Goal: Task Accomplishment & Management: Complete application form

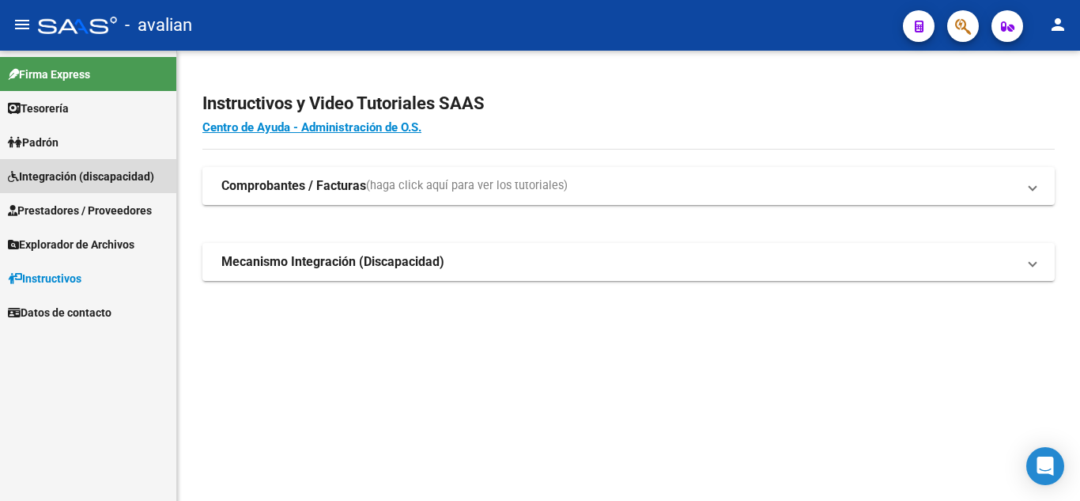
click at [64, 166] on link "Integración (discapacidad)" at bounding box center [88, 176] width 176 height 34
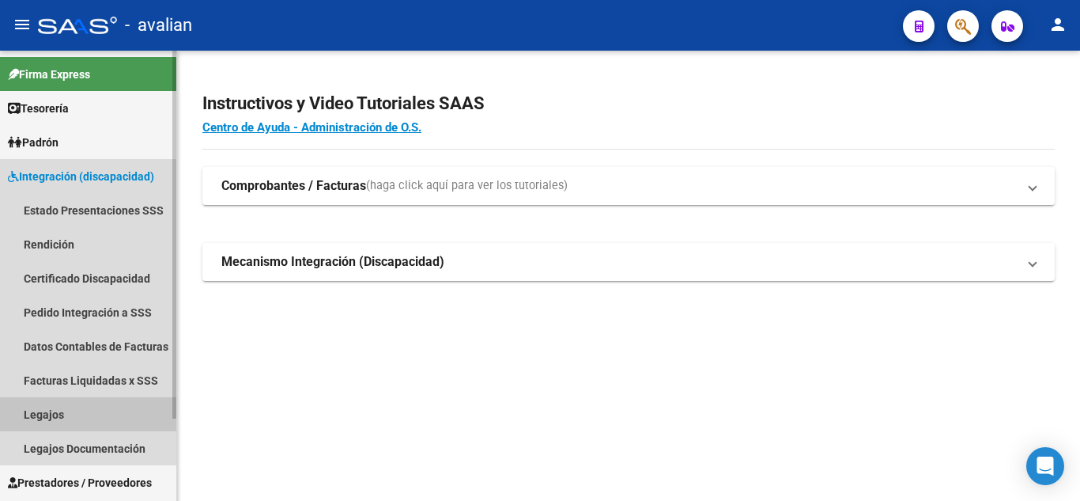
click at [88, 409] on link "Legajos" at bounding box center [88, 414] width 176 height 34
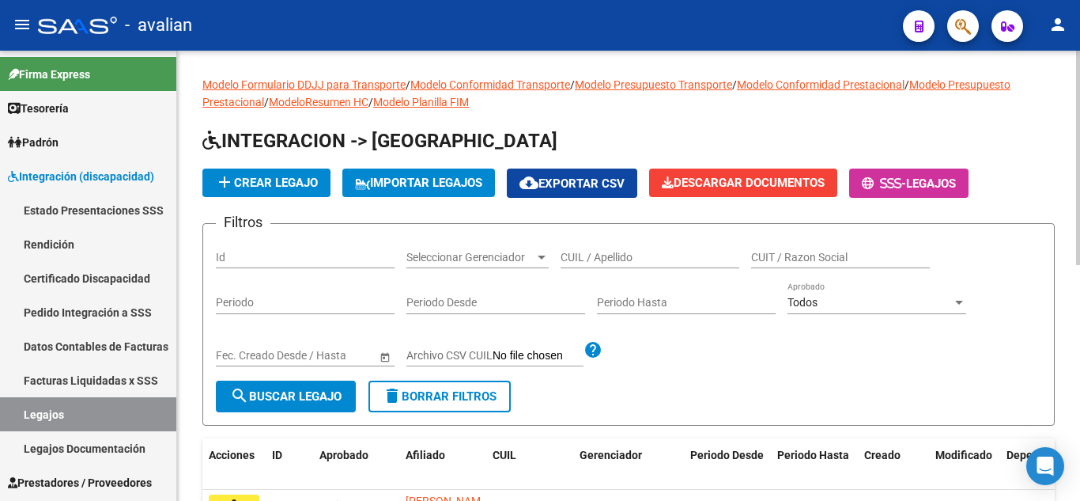
click at [602, 259] on input "CUIL / Apellido" at bounding box center [650, 257] width 179 height 13
paste input "QUARIN IAN LUCAS"
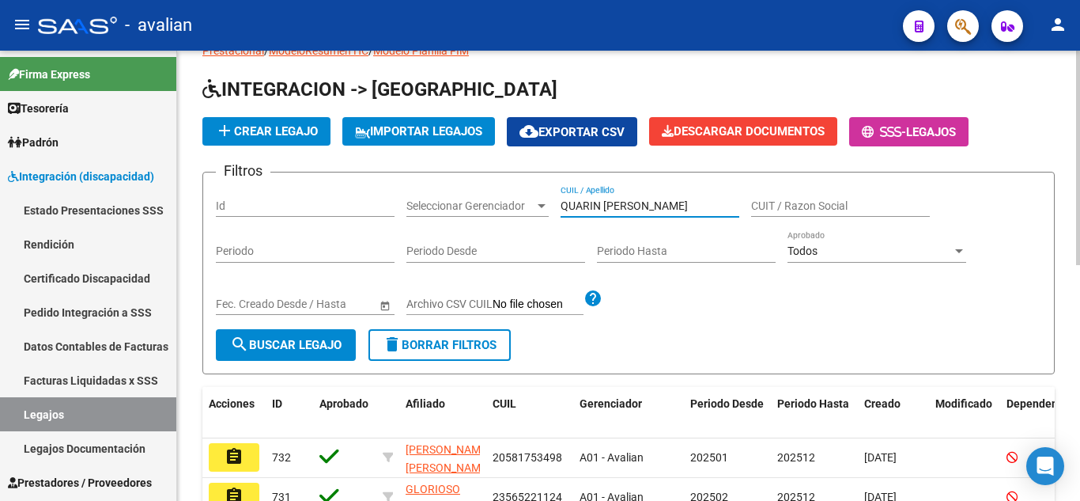
scroll to position [79, 0]
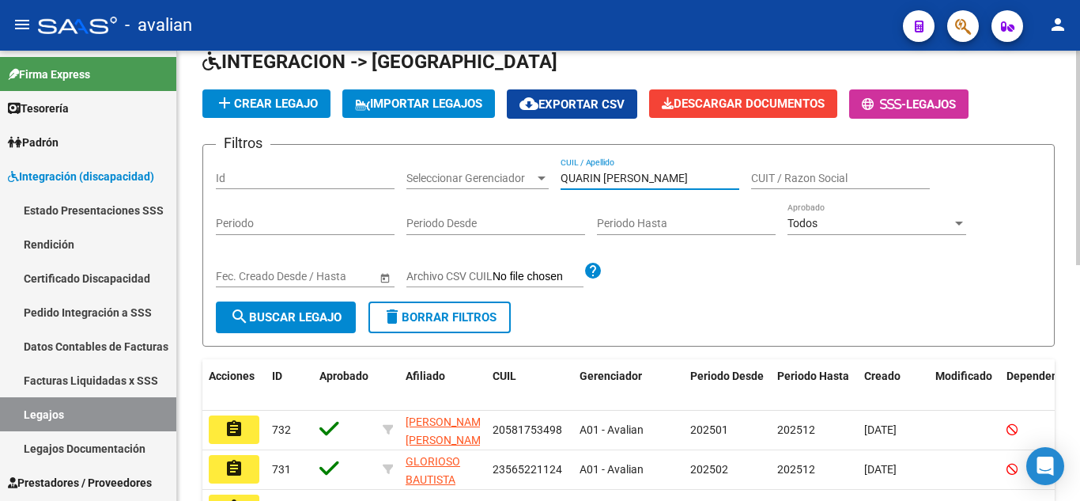
type input "QUARIN IAN LUCAS"
click at [316, 330] on button "search Buscar Legajo" at bounding box center [286, 317] width 140 height 32
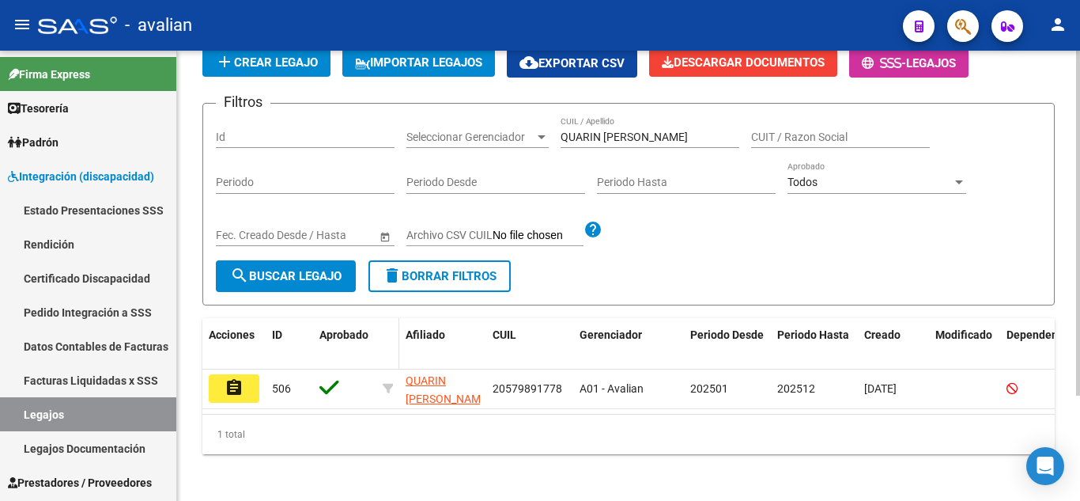
scroll to position [138, 0]
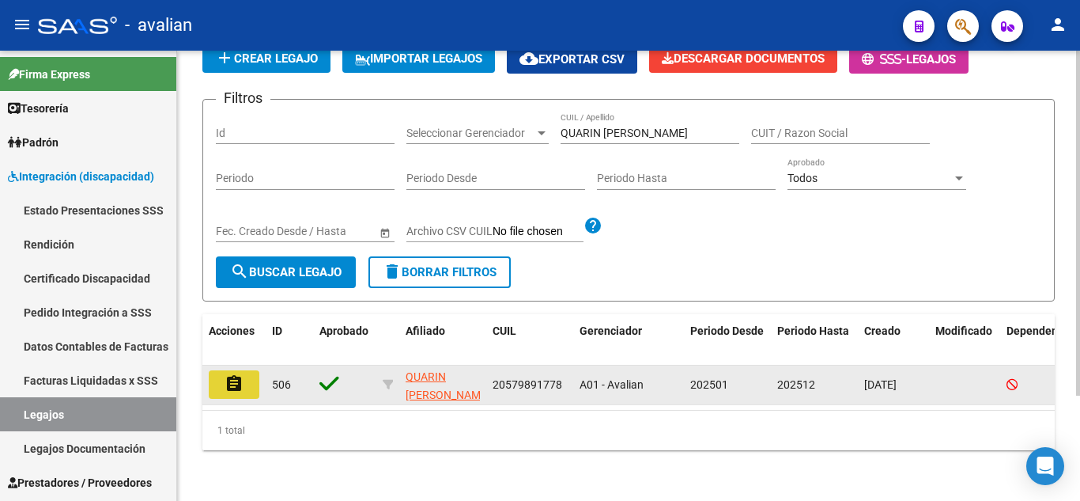
click at [228, 385] on button "assignment" at bounding box center [234, 384] width 51 height 28
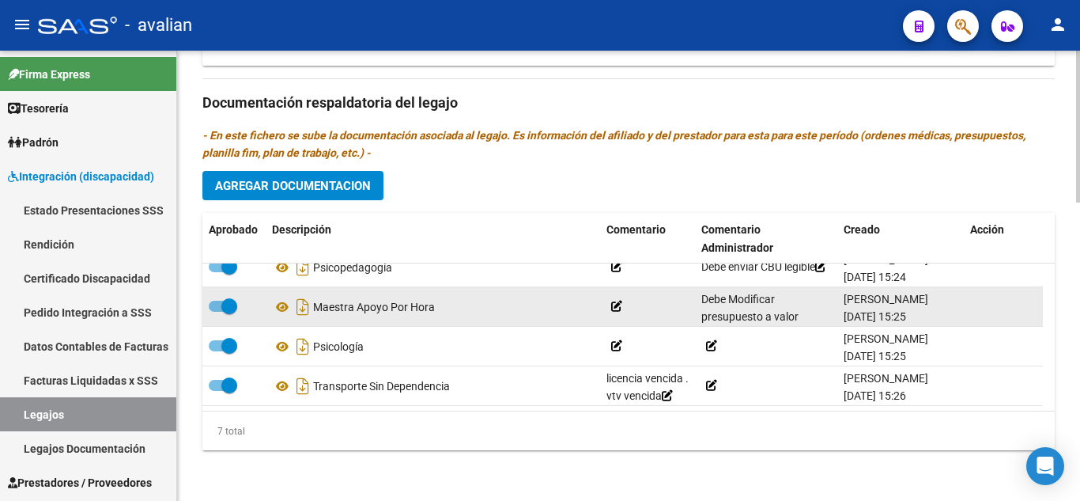
scroll to position [882, 0]
click at [213, 305] on span at bounding box center [223, 305] width 28 height 11
click at [216, 312] on input "checkbox" at bounding box center [216, 312] width 1 height 1
checkbox input "false"
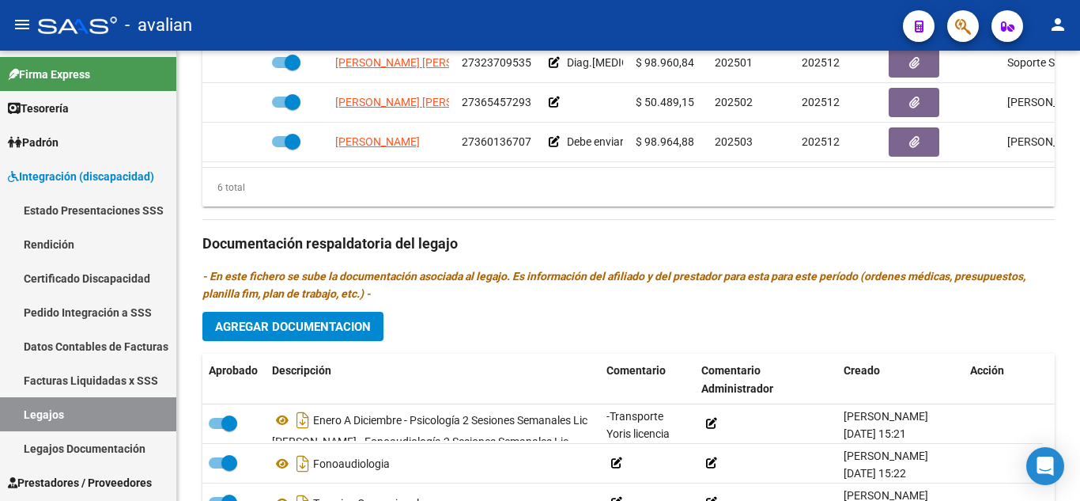
scroll to position [644, 0]
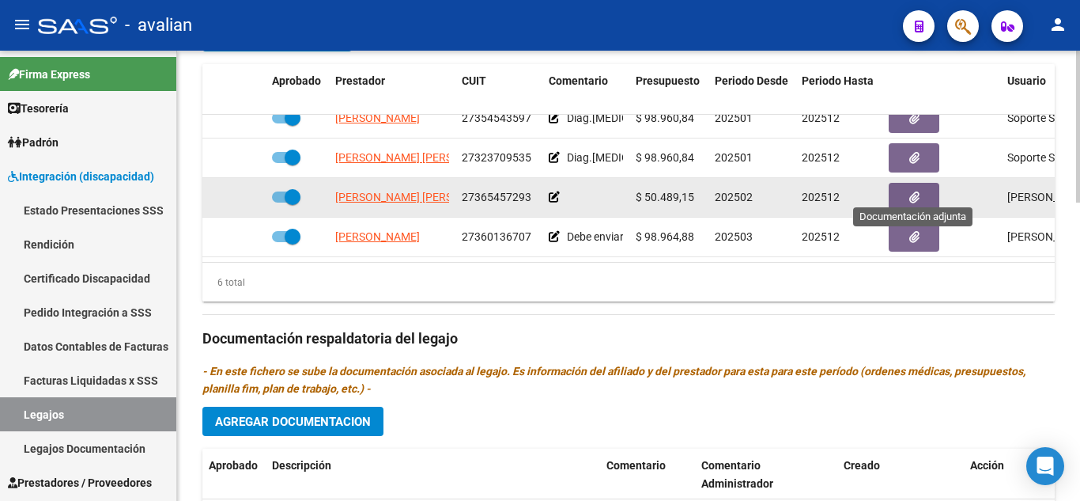
click at [925, 183] on button "button" at bounding box center [914, 197] width 51 height 29
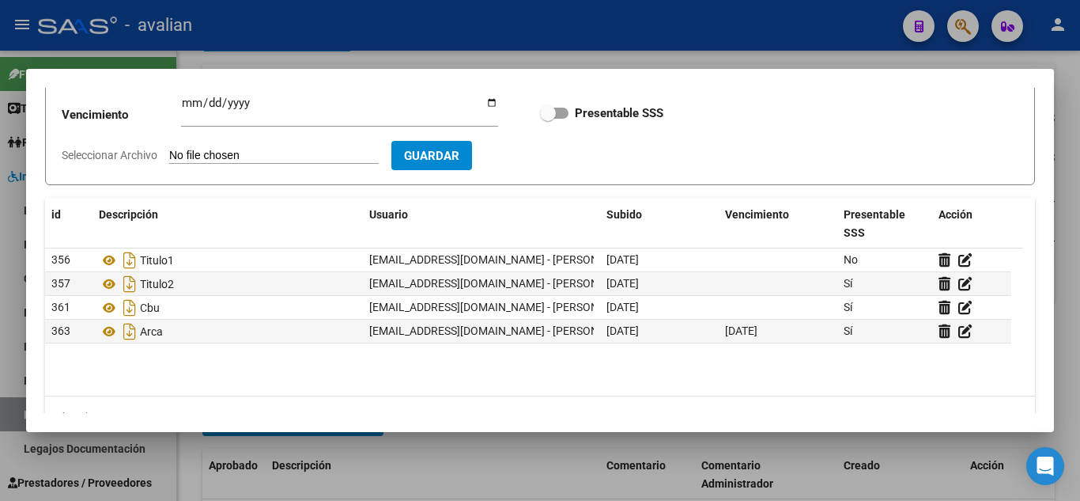
scroll to position [158, 0]
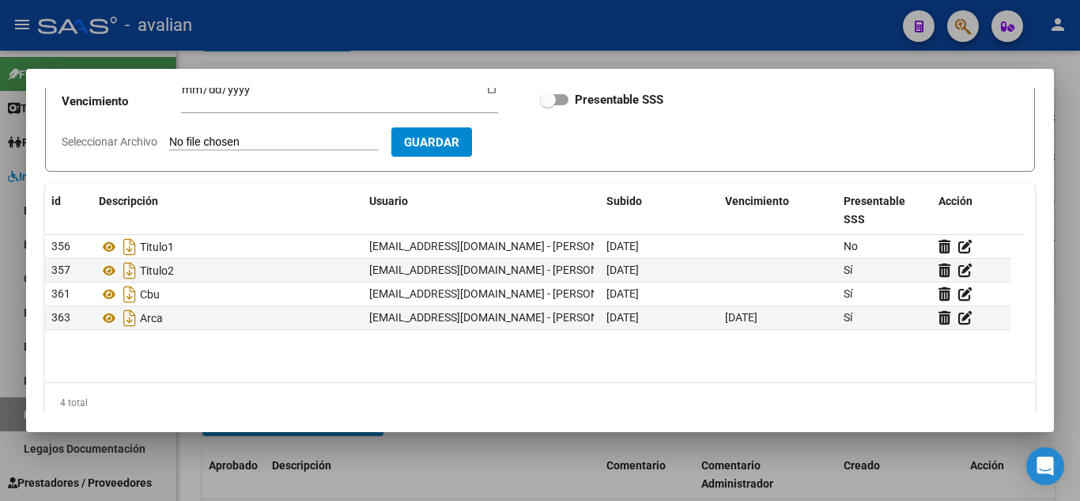
click at [700, 55] on div at bounding box center [540, 250] width 1080 height 501
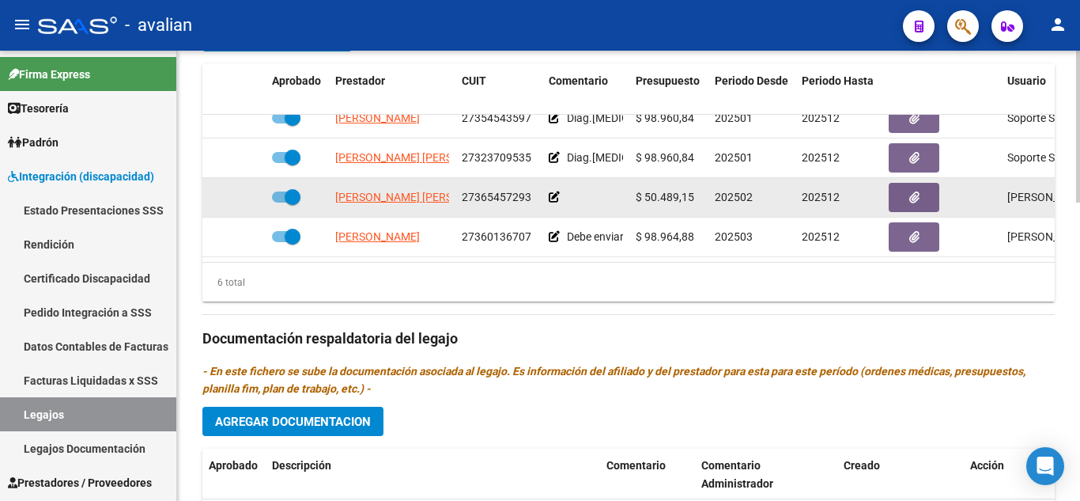
click at [277, 191] on span at bounding box center [286, 196] width 28 height 11
click at [279, 202] on input "checkbox" at bounding box center [279, 202] width 1 height 1
checkbox input "false"
click at [241, 191] on icon at bounding box center [242, 196] width 11 height 11
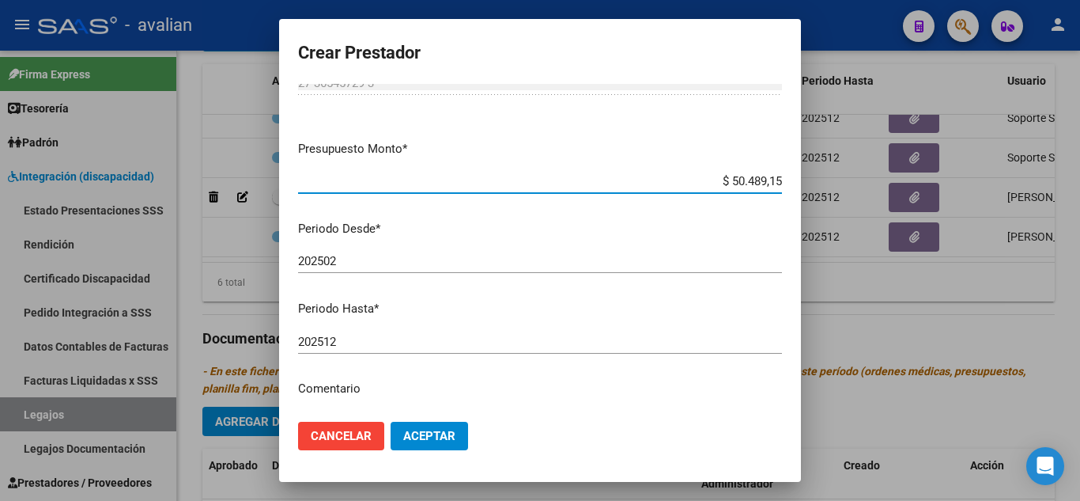
scroll to position [79, 0]
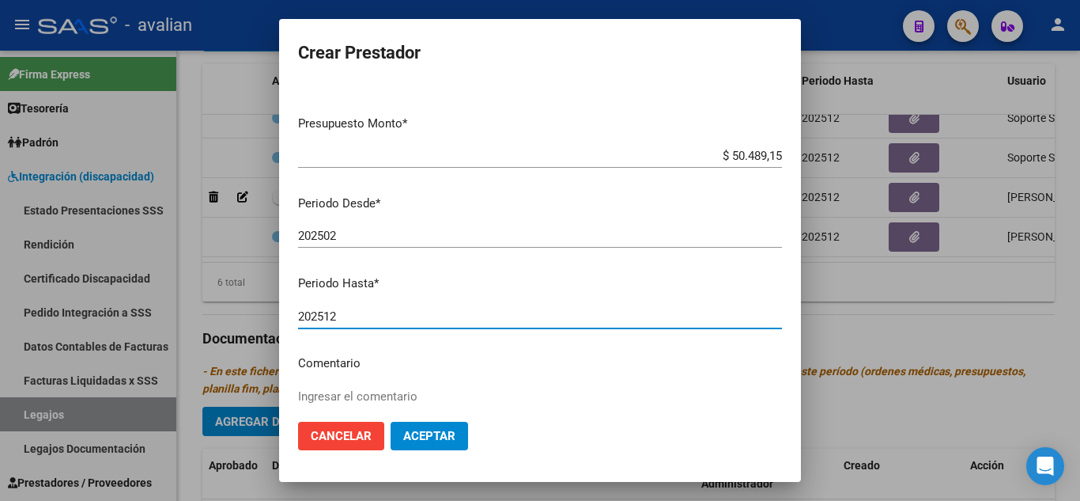
click at [361, 315] on input "202512" at bounding box center [540, 316] width 484 height 14
type input "202507"
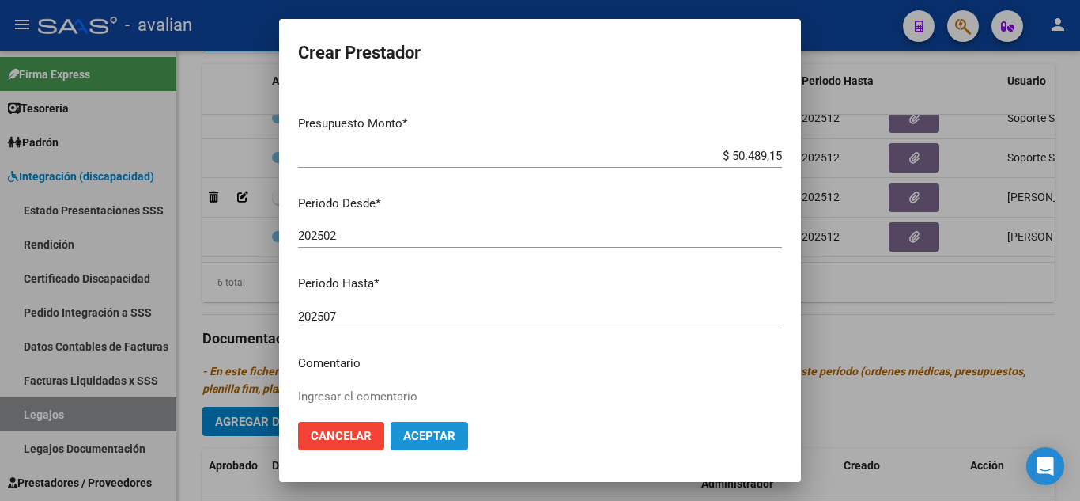
click at [434, 440] on span "Aceptar" at bounding box center [429, 436] width 52 height 14
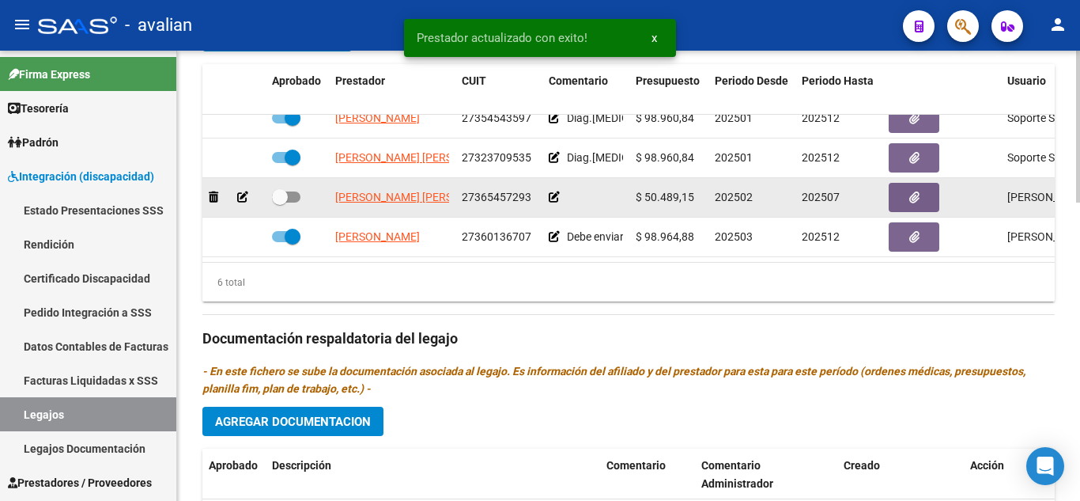
click at [550, 191] on icon at bounding box center [554, 196] width 11 height 11
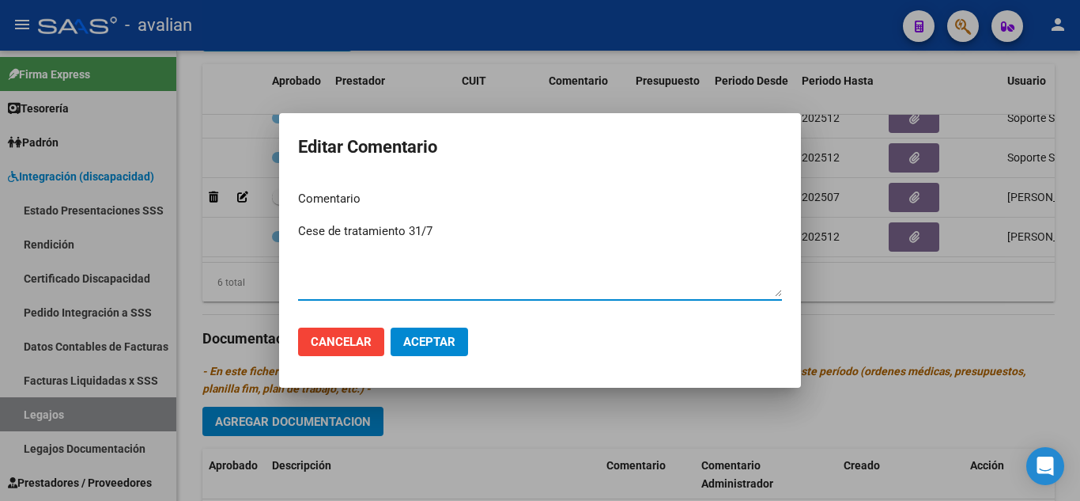
type textarea "Cese de tratamiento 31/7"
click at [423, 348] on span "Aceptar" at bounding box center [429, 341] width 52 height 14
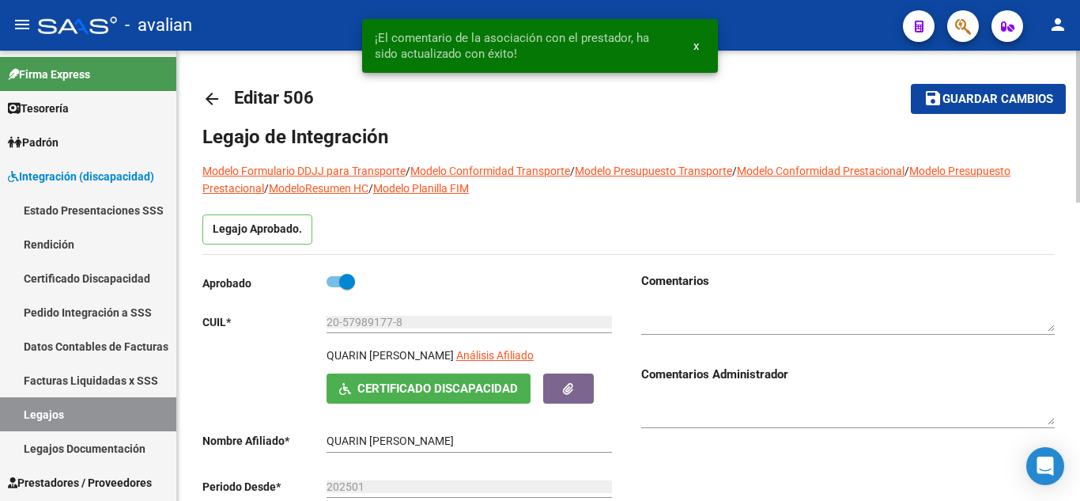
scroll to position [0, 0]
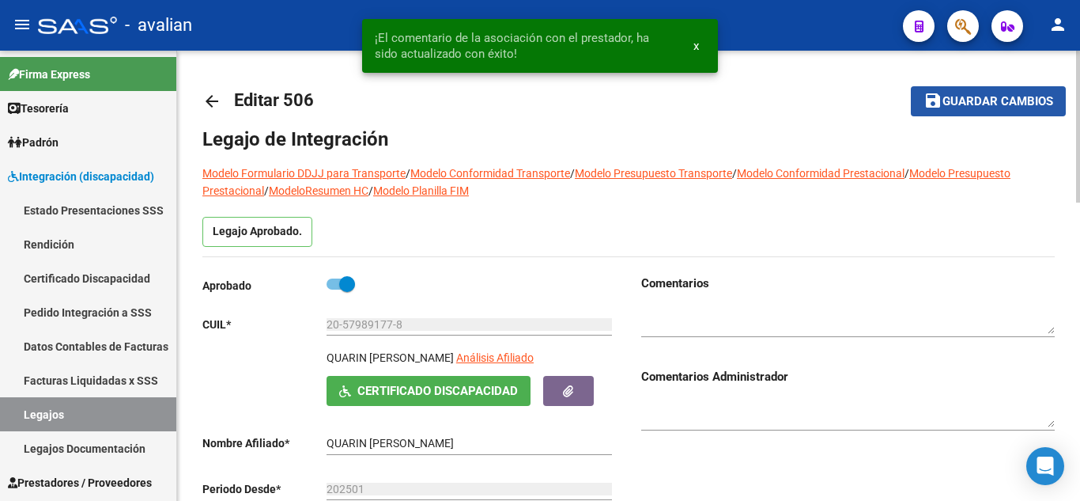
click at [964, 113] on button "save Guardar cambios" at bounding box center [988, 100] width 155 height 29
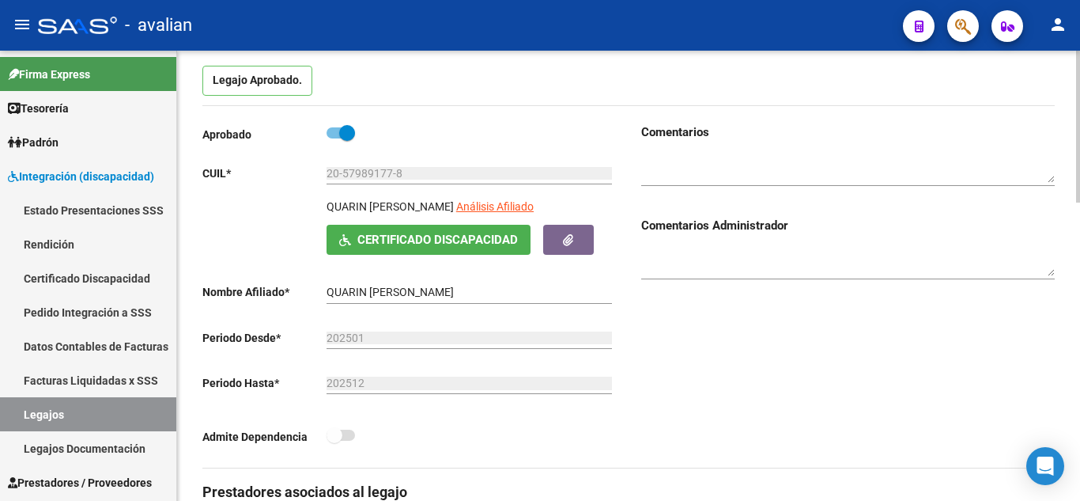
scroll to position [79, 0]
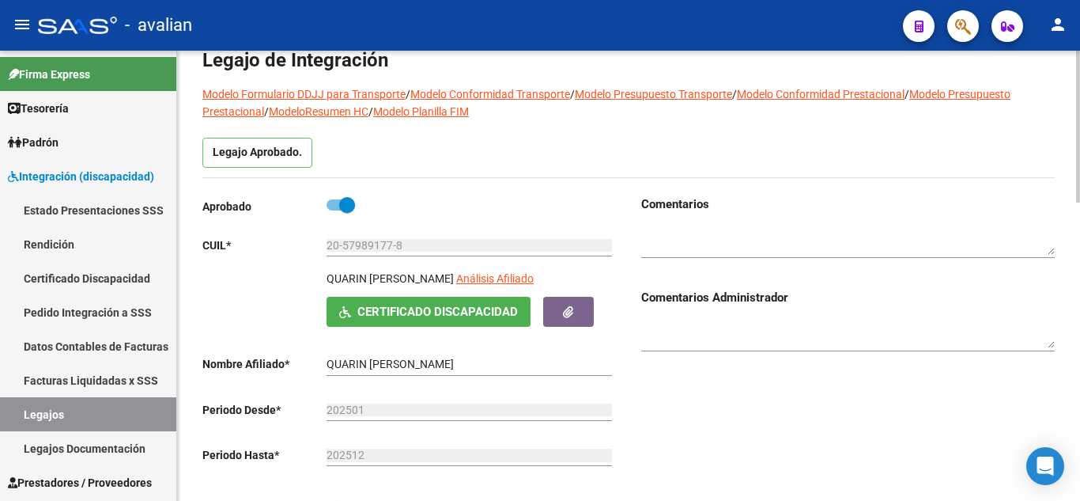
click at [726, 221] on div at bounding box center [848, 235] width 414 height 45
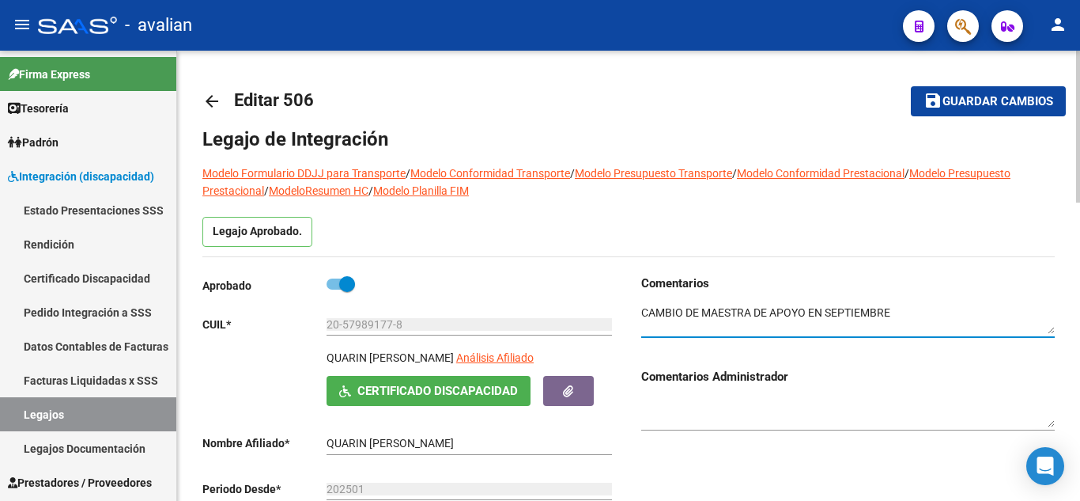
type textarea "CAMBIO DE MAESTRA DE APOYO EN SEPTIEMBRE"
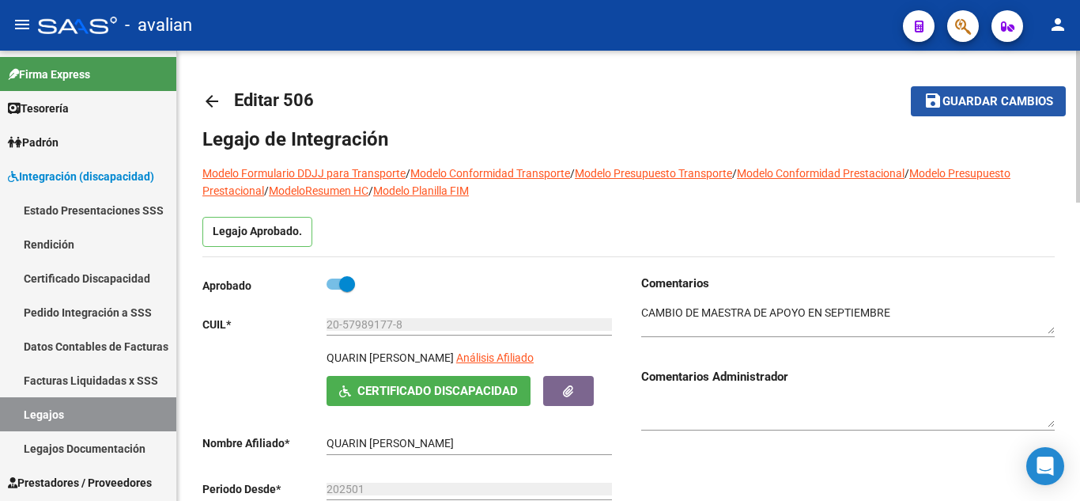
click at [946, 100] on span "Guardar cambios" at bounding box center [998, 102] width 111 height 14
click at [930, 107] on mat-icon "save" at bounding box center [933, 100] width 19 height 19
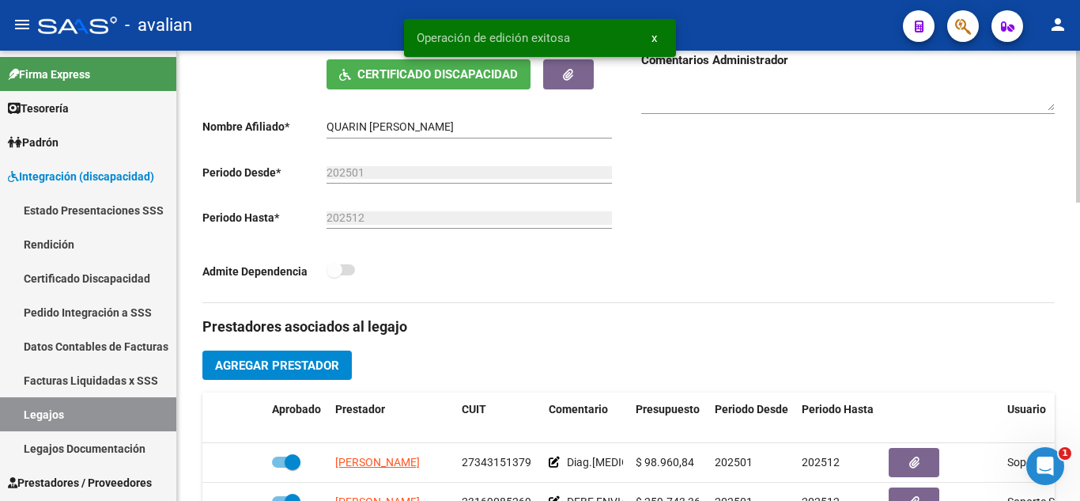
scroll to position [395, 0]
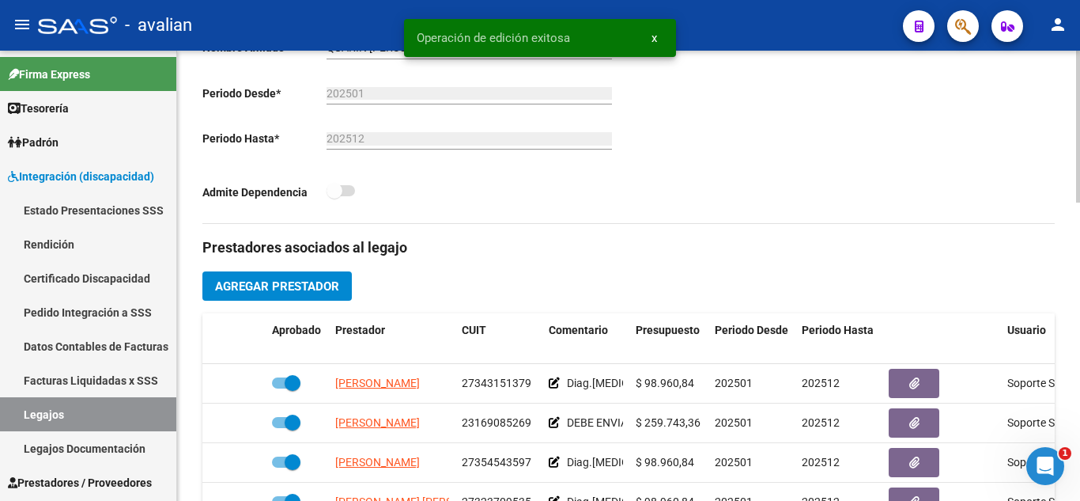
click at [292, 276] on button "Agregar Prestador" at bounding box center [276, 285] width 149 height 29
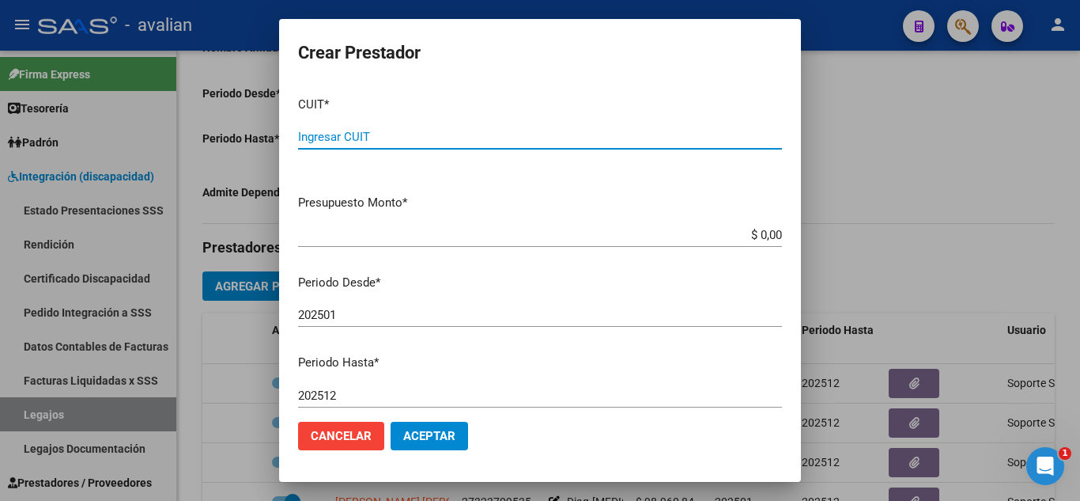
paste input "27-33423849-6"
type input "27-33423849-6"
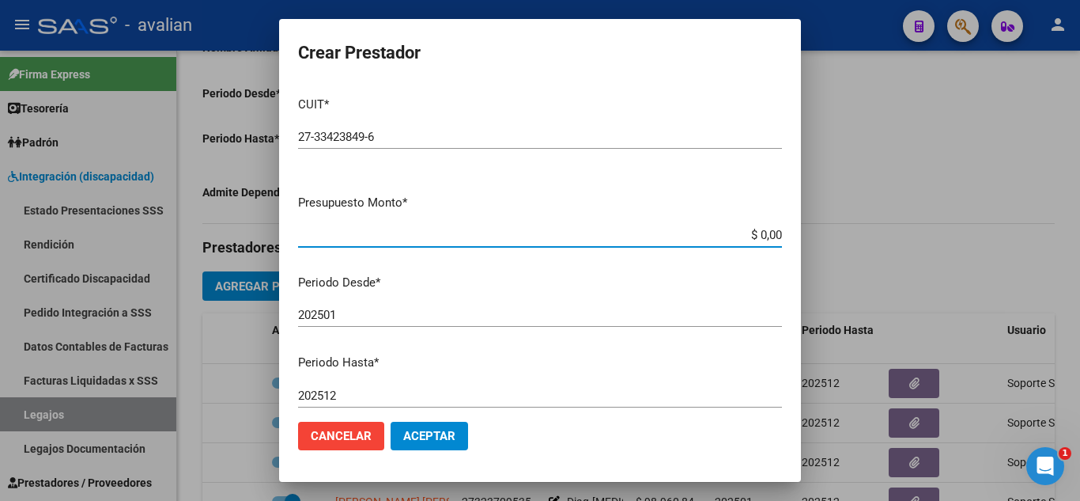
click at [476, 240] on input "$ 0,00" at bounding box center [540, 235] width 484 height 14
drag, startPoint x: 746, startPoint y: 236, endPoint x: 784, endPoint y: 240, distance: 38.2
click at [784, 240] on mat-dialog-content "CUIT * 27-33423849-6 Ingresar CUIT ARCA Padrón Presupuesto Monto * $ 0,00 Ingre…" at bounding box center [540, 246] width 522 height 325
paste input "242.347,92"
type input "$ 242.347,92"
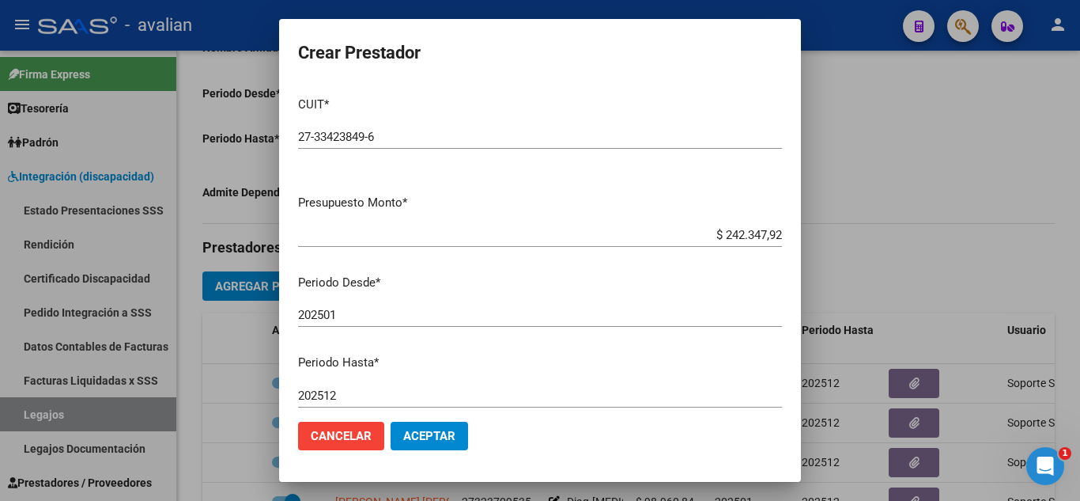
click at [690, 299] on mat-dialog-content "CUIT * 27-33423849-6 Ingresar CUIT ARCA Padrón Presupuesto Monto * $ 242.347,92…" at bounding box center [540, 246] width 522 height 325
click at [357, 309] on input "202501" at bounding box center [540, 315] width 484 height 14
type input "202509"
click at [378, 385] on div "202512 Ingresar el periodo" at bounding box center [540, 395] width 484 height 24
click at [444, 434] on span "Aceptar" at bounding box center [429, 436] width 52 height 14
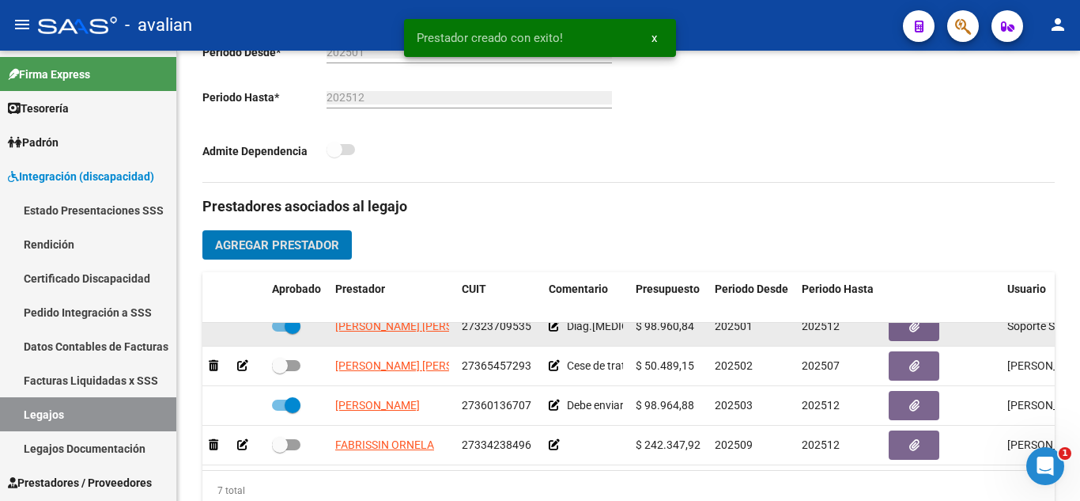
scroll to position [474, 0]
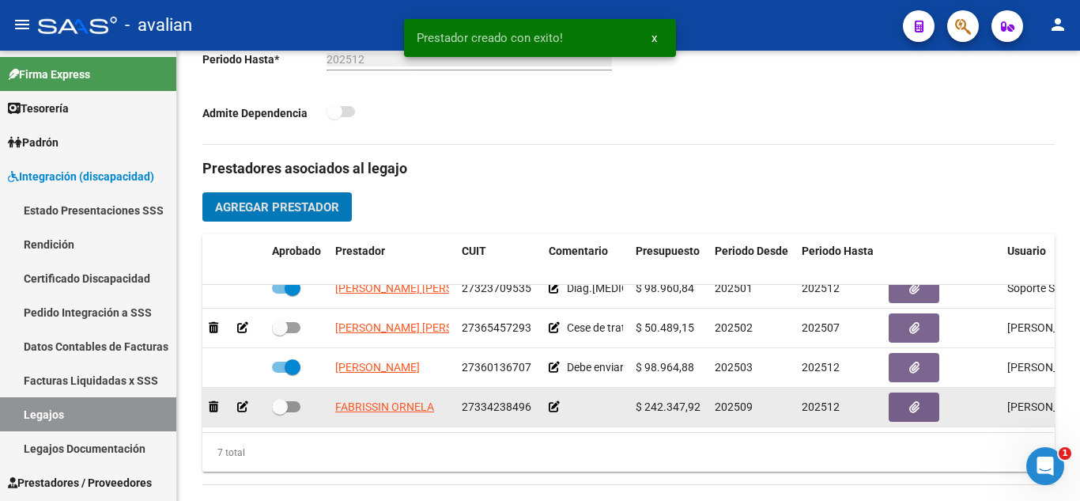
click at [552, 401] on icon at bounding box center [554, 406] width 11 height 11
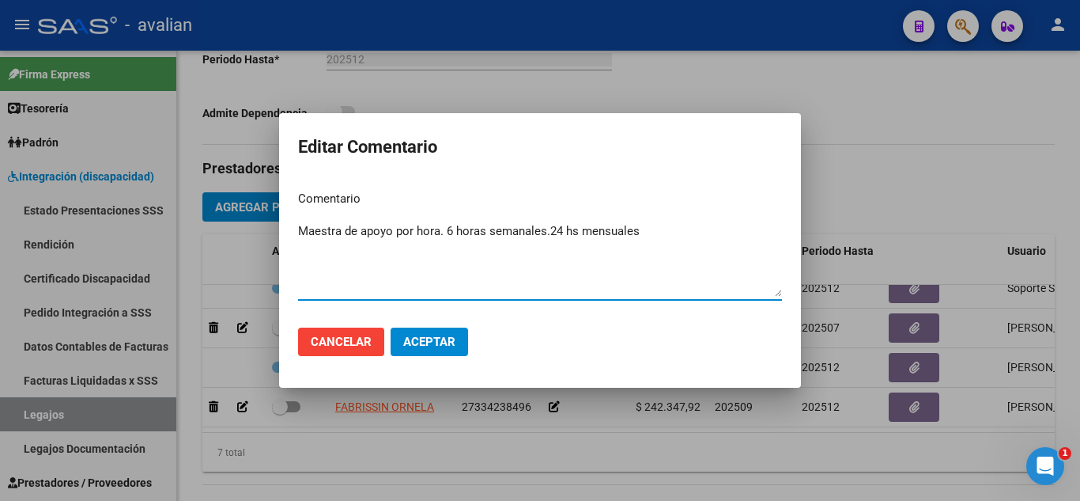
type textarea "Maestra de apoyo por hora. 6 horas semanales.24 hs mensuales"
click at [448, 341] on span "Aceptar" at bounding box center [429, 341] width 52 height 14
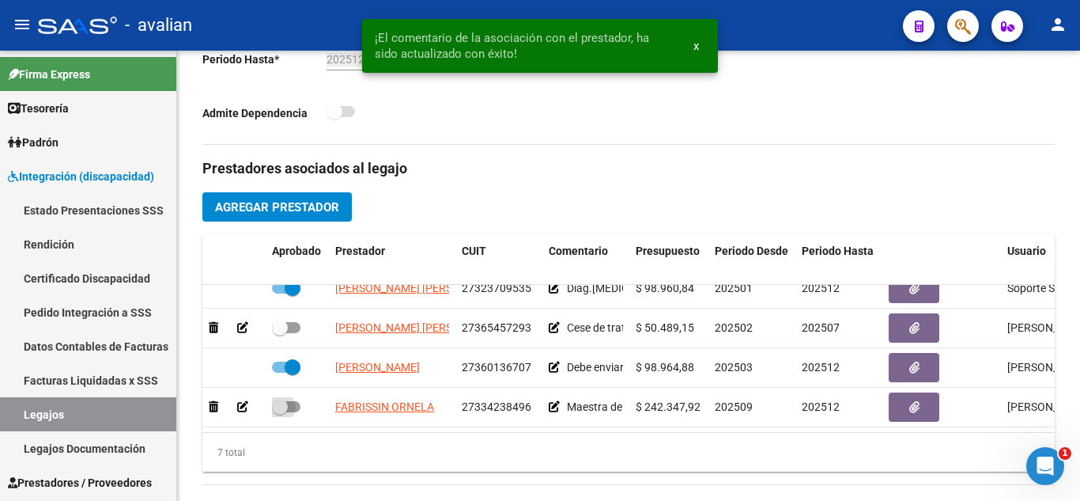
click at [295, 401] on span at bounding box center [286, 406] width 28 height 11
click at [280, 412] on input "checkbox" at bounding box center [279, 412] width 1 height 1
checkbox input "true"
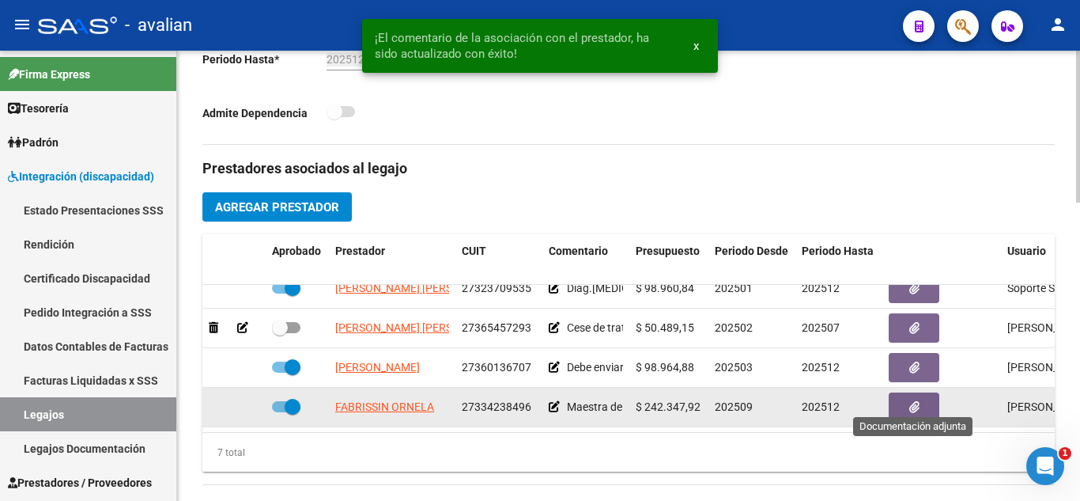
click at [907, 394] on button "button" at bounding box center [914, 406] width 51 height 29
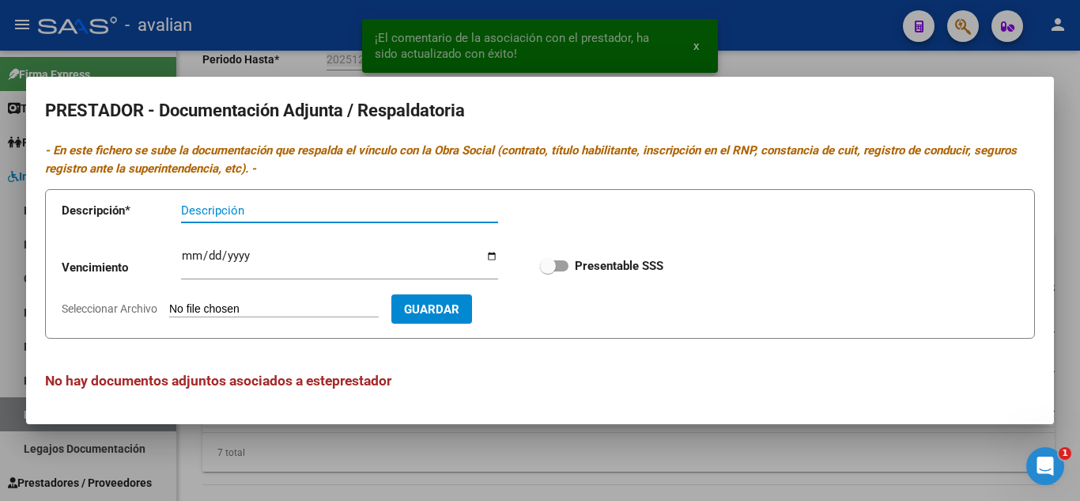
click at [565, 269] on span at bounding box center [554, 265] width 28 height 11
click at [548, 271] on input "Presentable SSS" at bounding box center [547, 271] width 1 height 1
checkbox input "true"
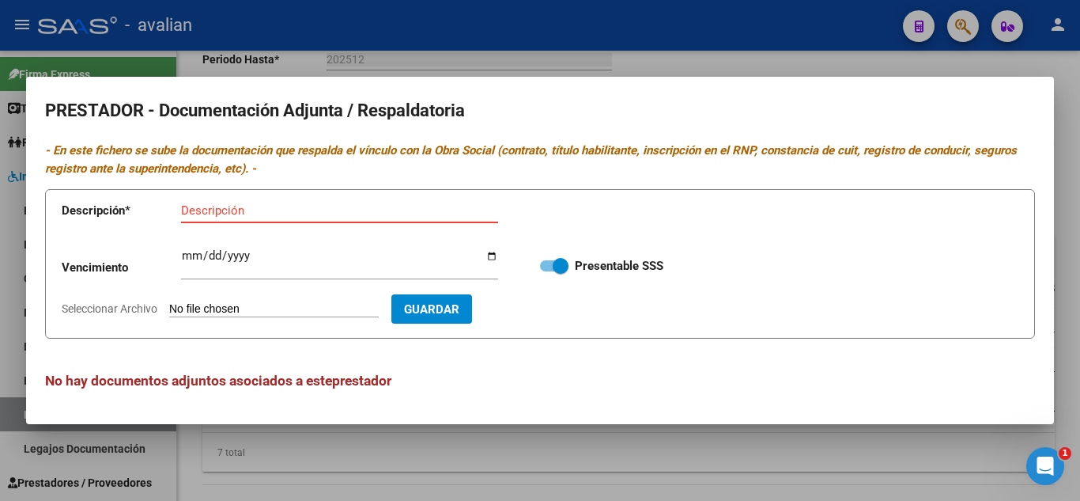
click at [268, 205] on input "Descripción" at bounding box center [339, 210] width 317 height 14
type input "ARCA"
click at [251, 312] on input "Seleccionar Archivo" at bounding box center [274, 309] width 210 height 15
type input "C:\fakepath\ARCA.jpg"
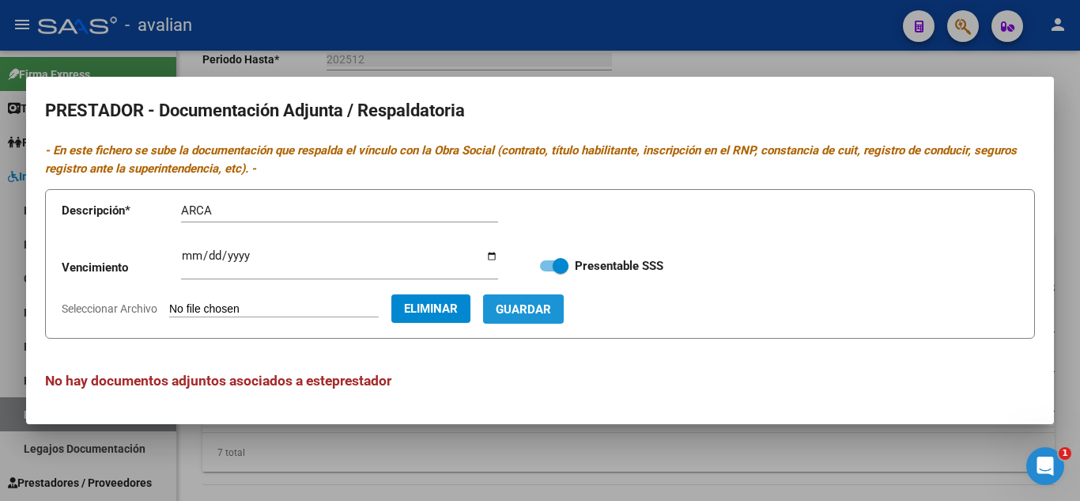
click at [555, 316] on button "Guardar" at bounding box center [523, 308] width 81 height 29
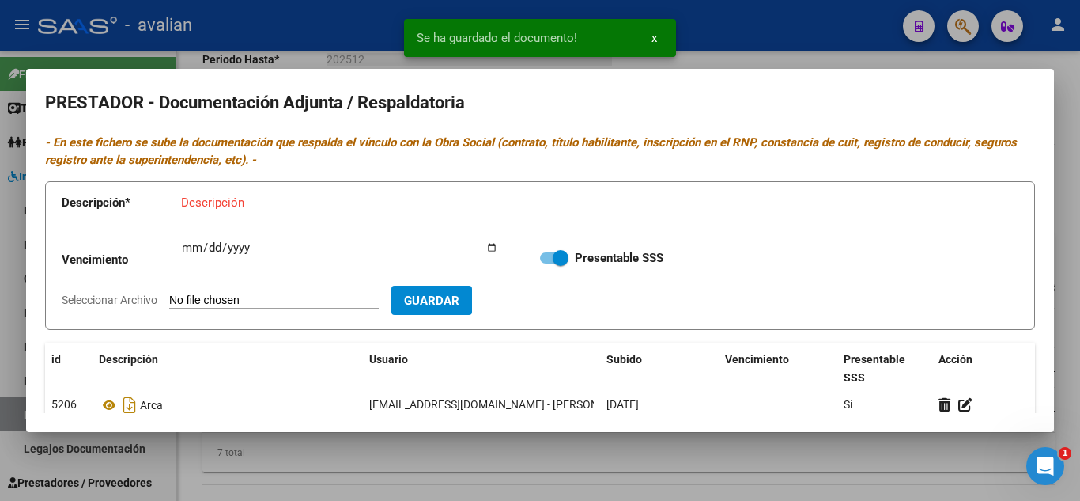
scroll to position [79, 0]
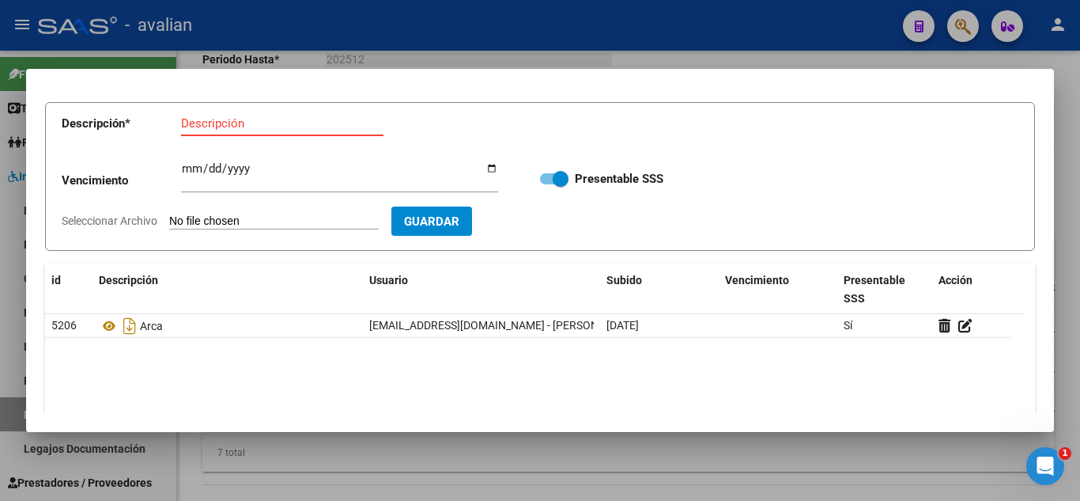
click at [210, 117] on input "Descripción" at bounding box center [282, 123] width 202 height 14
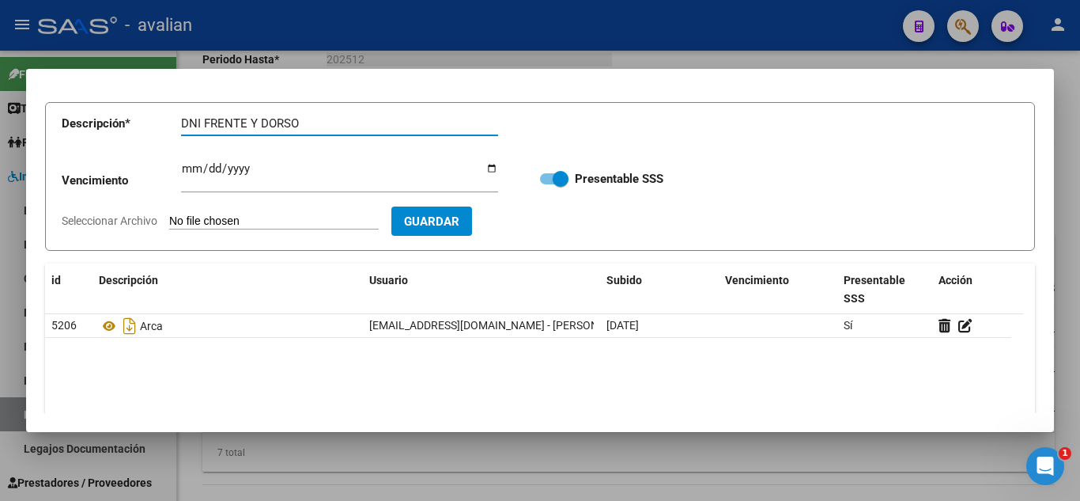
type input "DNI FRENTE Y DORSO"
click at [198, 218] on input "Seleccionar Archivo" at bounding box center [274, 221] width 210 height 15
type input "C:\fakepath\DNI.jpg"
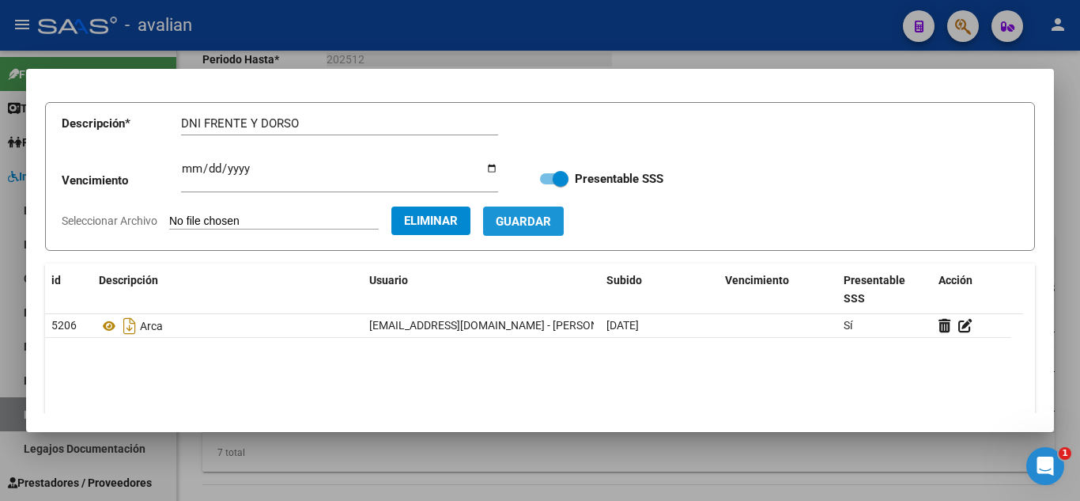
click at [524, 216] on button "Guardar" at bounding box center [523, 220] width 81 height 29
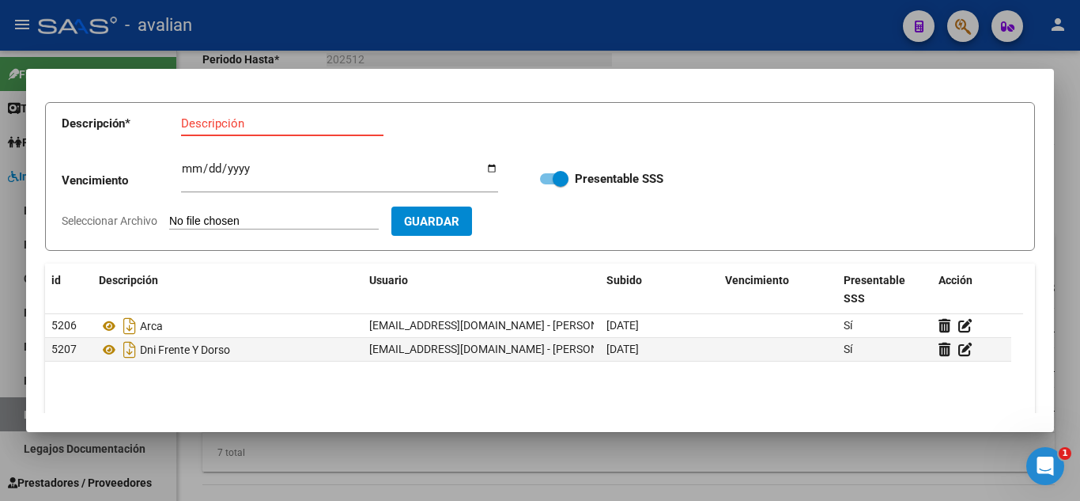
click at [210, 123] on input "Descripción" at bounding box center [282, 123] width 202 height 14
type input "TITULO 1"
click at [229, 217] on input "Seleccionar Archivo" at bounding box center [274, 221] width 210 height 15
type input "C:\fakepath\T1.jpg"
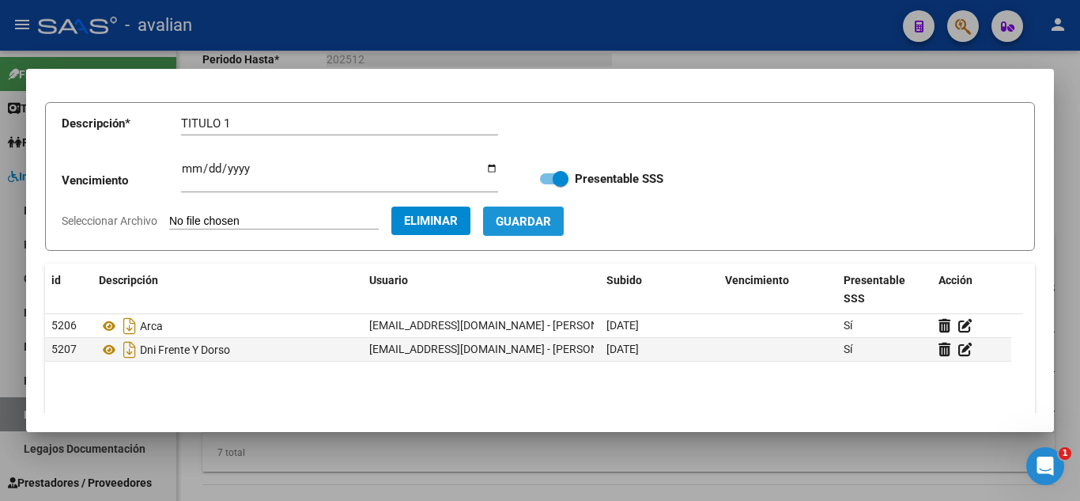
click at [551, 215] on span "Guardar" at bounding box center [523, 221] width 55 height 14
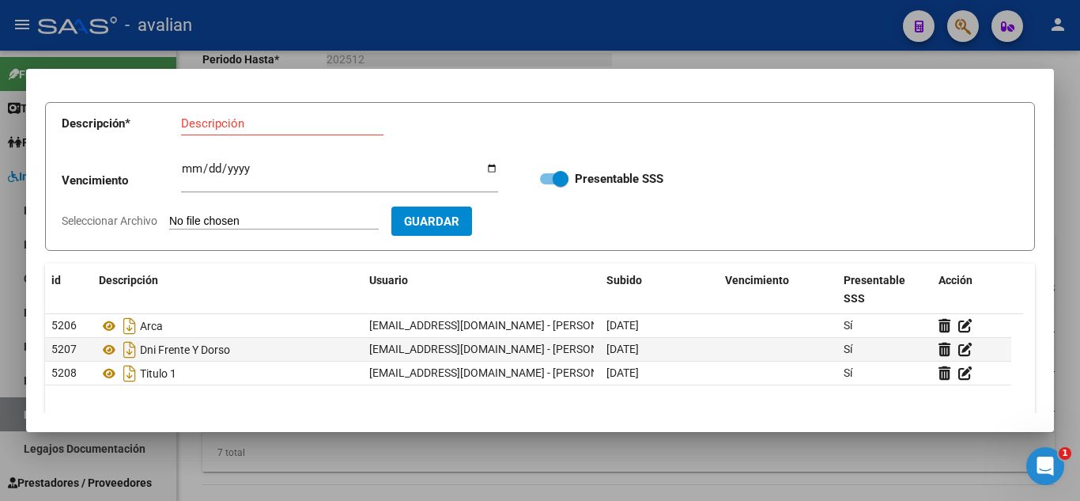
click at [224, 133] on div "Descripción" at bounding box center [282, 123] width 202 height 24
type input "TITULO 2"
click at [325, 230] on form "Descripción * TITULO 2 Descripción Vencimiento Ingresar vencimiento Presentable…" at bounding box center [540, 176] width 990 height 149
click at [217, 225] on input "Seleccionar Archivo" at bounding box center [274, 221] width 210 height 15
type input "C:\fakepath\T2.jpg"
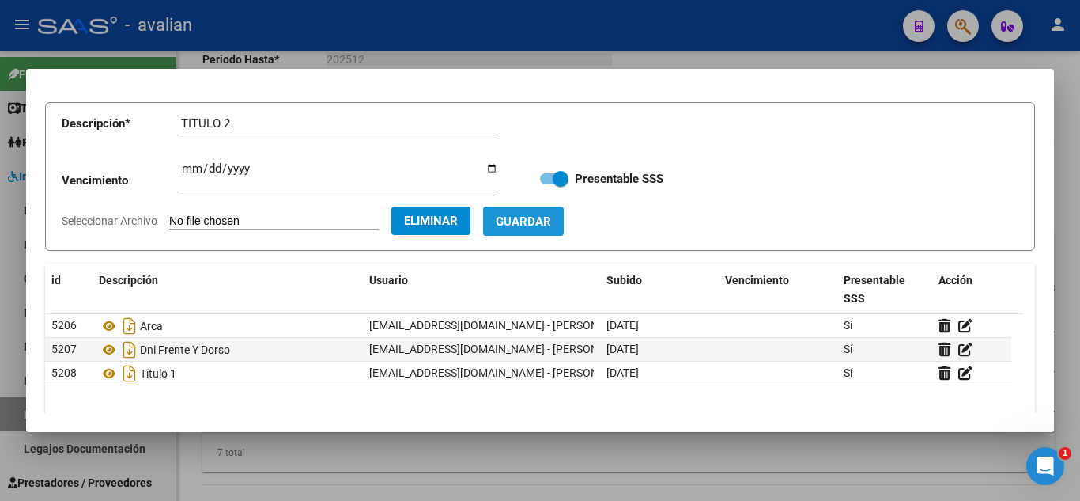
click at [551, 221] on span "Guardar" at bounding box center [523, 221] width 55 height 14
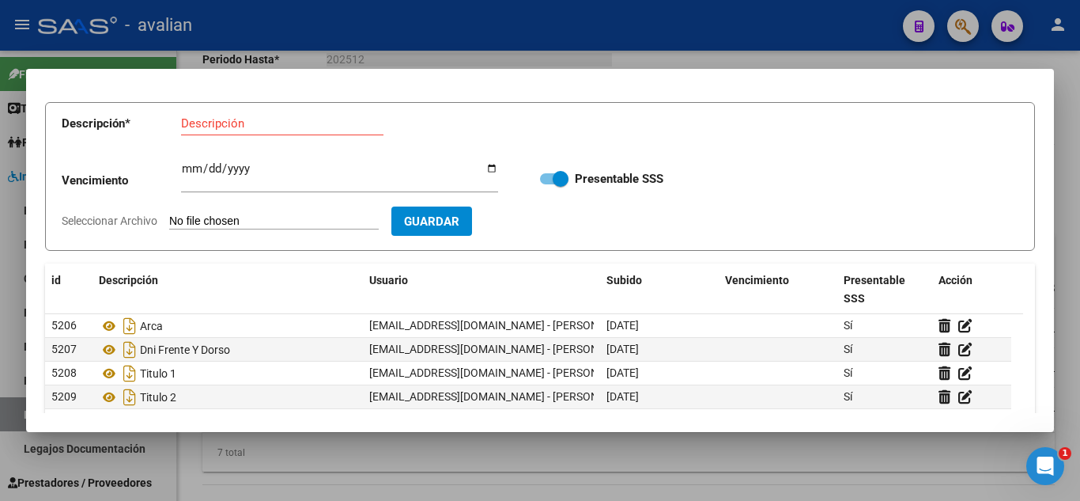
click at [203, 129] on input "Descripción" at bounding box center [282, 123] width 202 height 14
type input "CBU"
click at [217, 217] on input "Seleccionar Archivo" at bounding box center [274, 221] width 210 height 15
type input "C:\fakepath\CBU.jpg"
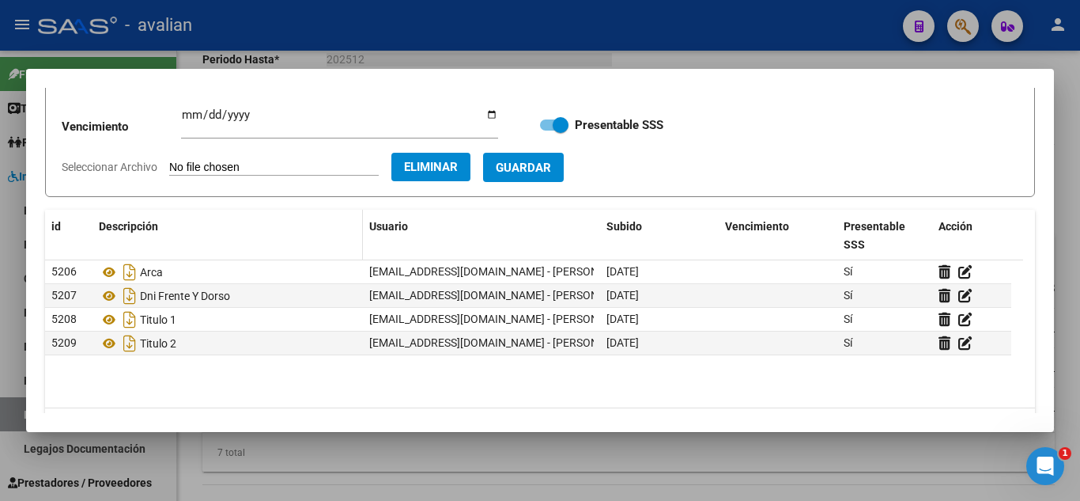
scroll to position [158, 0]
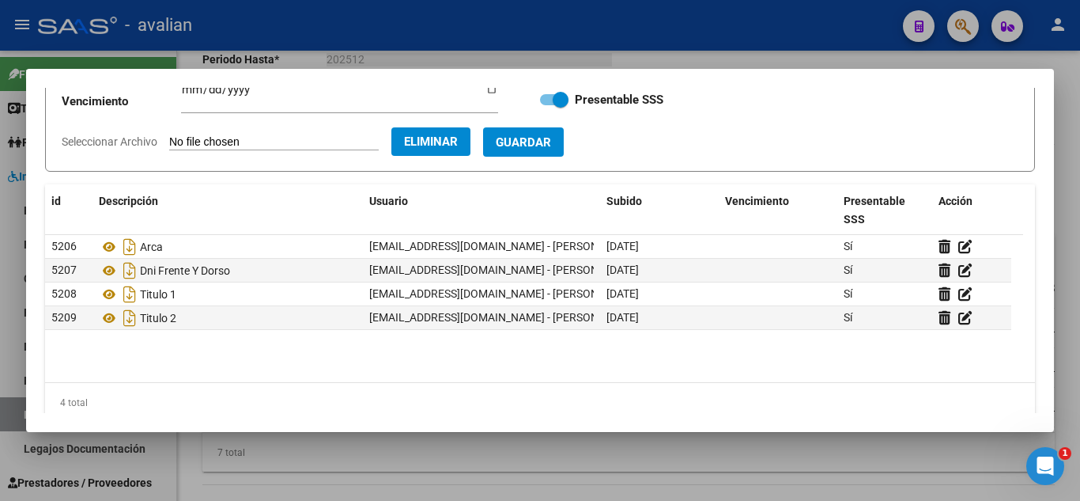
click at [538, 142] on span "Guardar" at bounding box center [523, 142] width 55 height 14
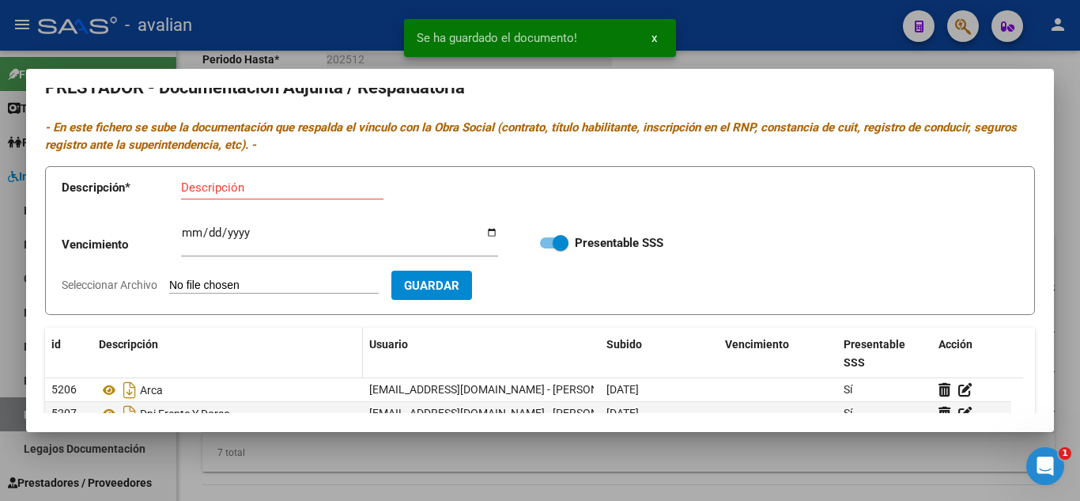
scroll to position [0, 0]
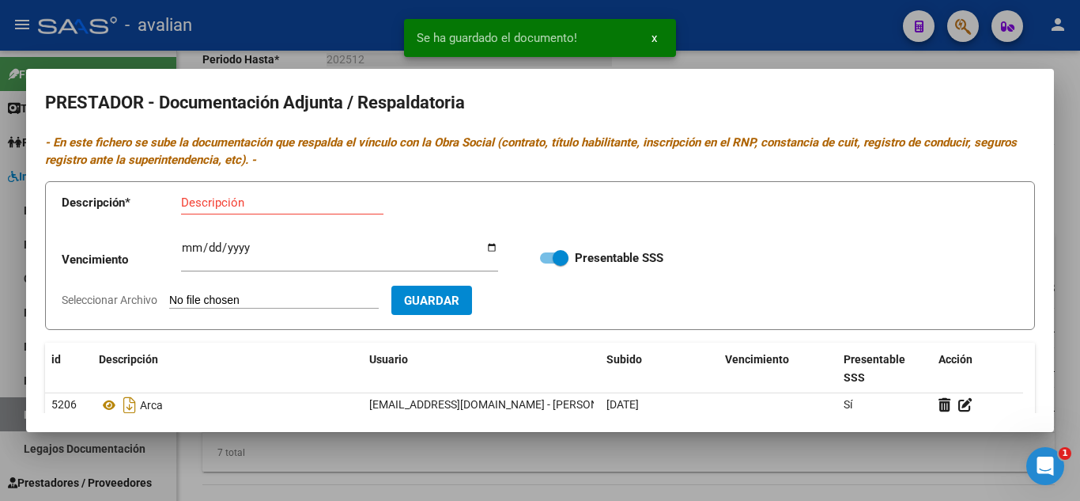
click at [762, 42] on div at bounding box center [540, 250] width 1080 height 501
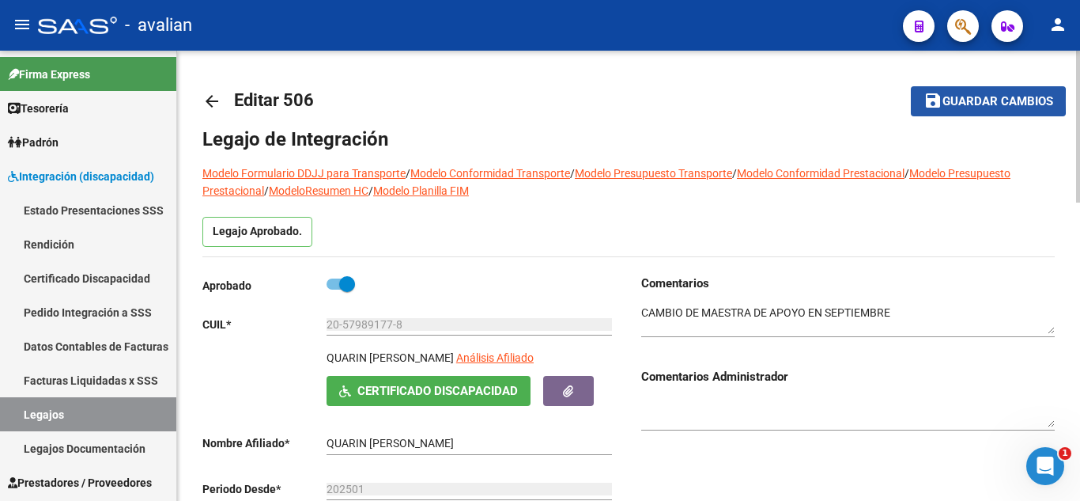
click at [931, 101] on mat-icon "save" at bounding box center [933, 100] width 19 height 19
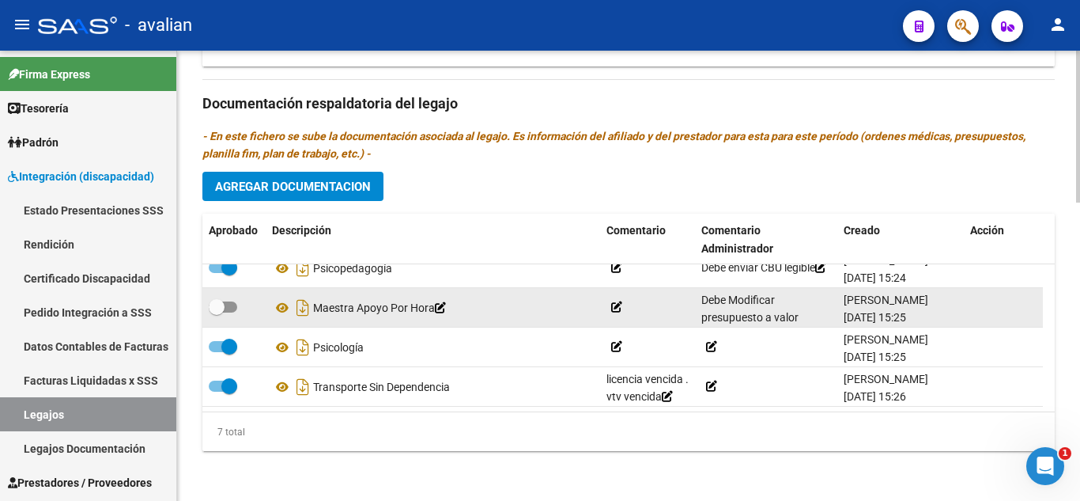
scroll to position [882, 0]
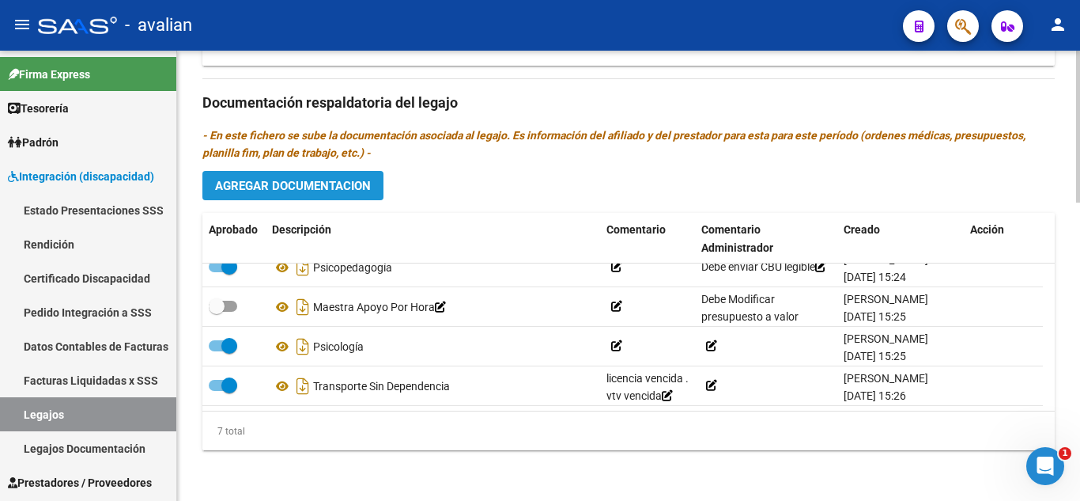
click at [330, 187] on span "Agregar Documentacion" at bounding box center [293, 186] width 156 height 14
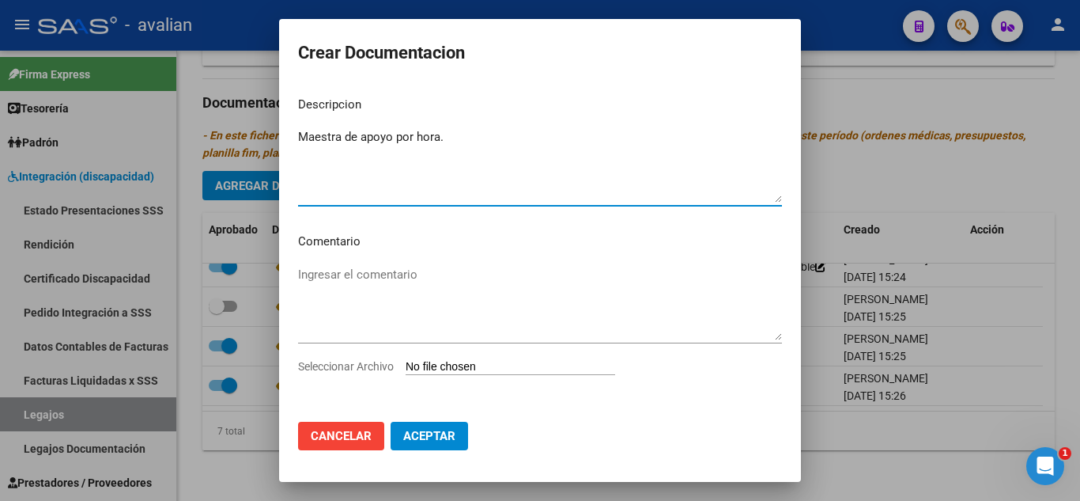
type textarea "Maestra de apoyo por hora."
click at [396, 275] on textarea "Ingresar el comentario" at bounding box center [540, 303] width 484 height 74
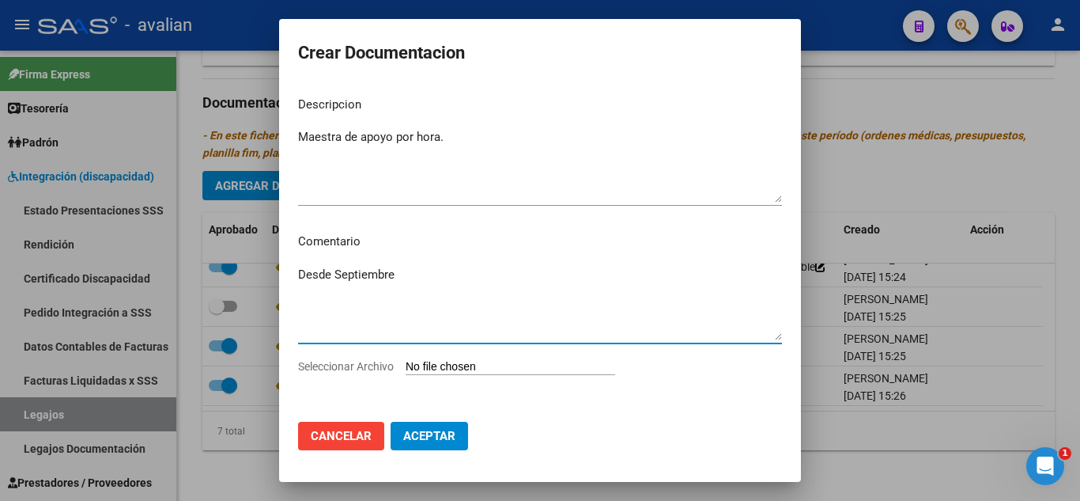
type textarea "Desde Septiembre"
click at [439, 362] on input "Seleccionar Archivo" at bounding box center [511, 367] width 210 height 15
type input "C:\fakepath\ilovepdf_merged.pdf"
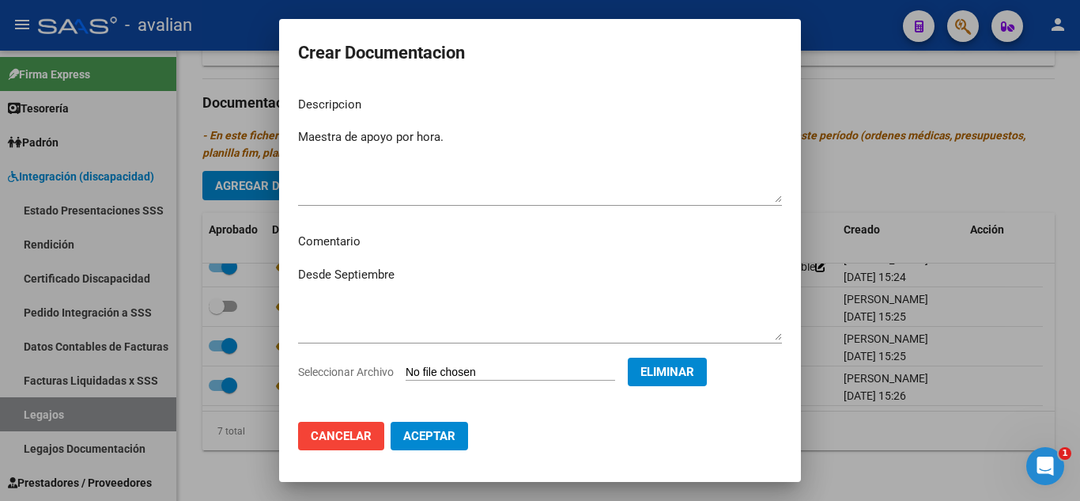
click at [436, 438] on span "Aceptar" at bounding box center [429, 436] width 52 height 14
checkbox input "true"
checkbox input "false"
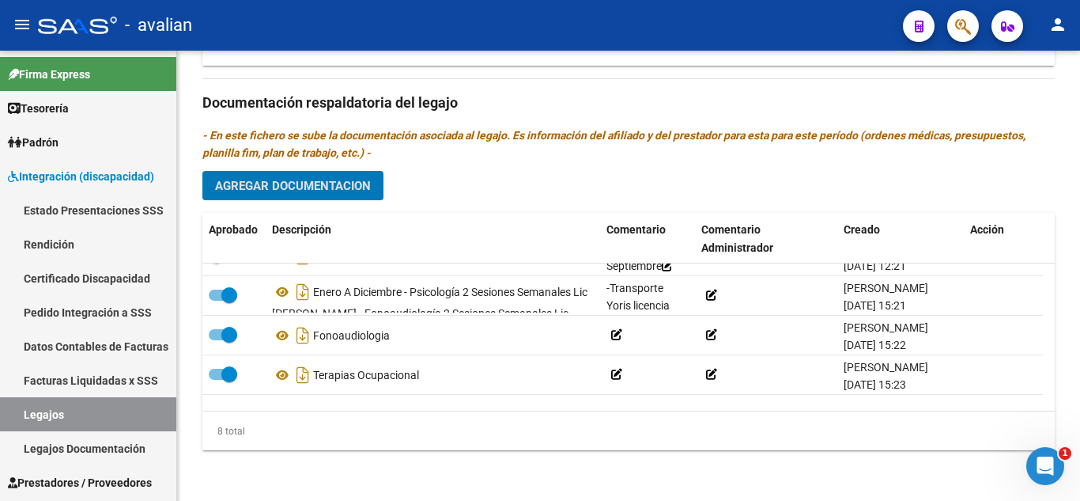
scroll to position [0, 0]
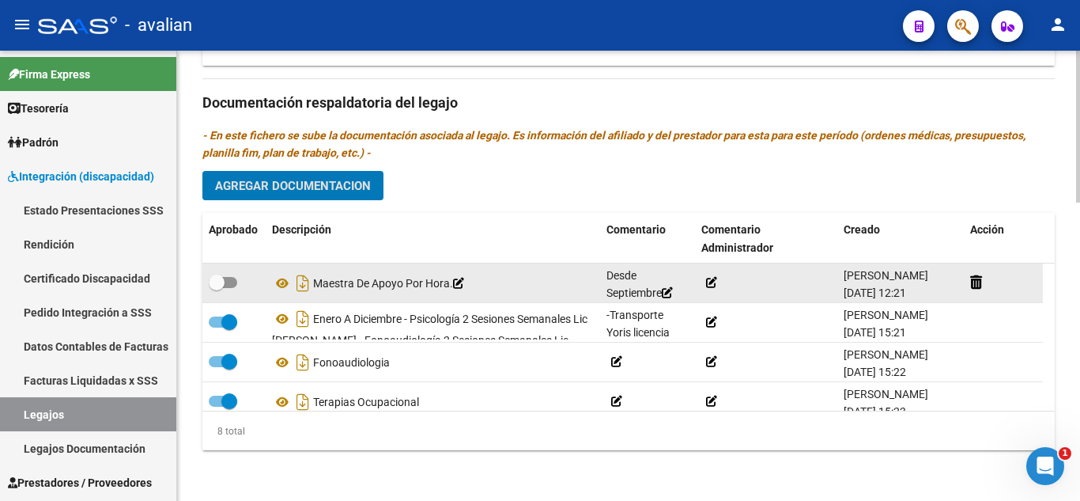
click at [227, 278] on span at bounding box center [223, 282] width 28 height 11
click at [217, 288] on input "checkbox" at bounding box center [216, 288] width 1 height 1
checkbox input "true"
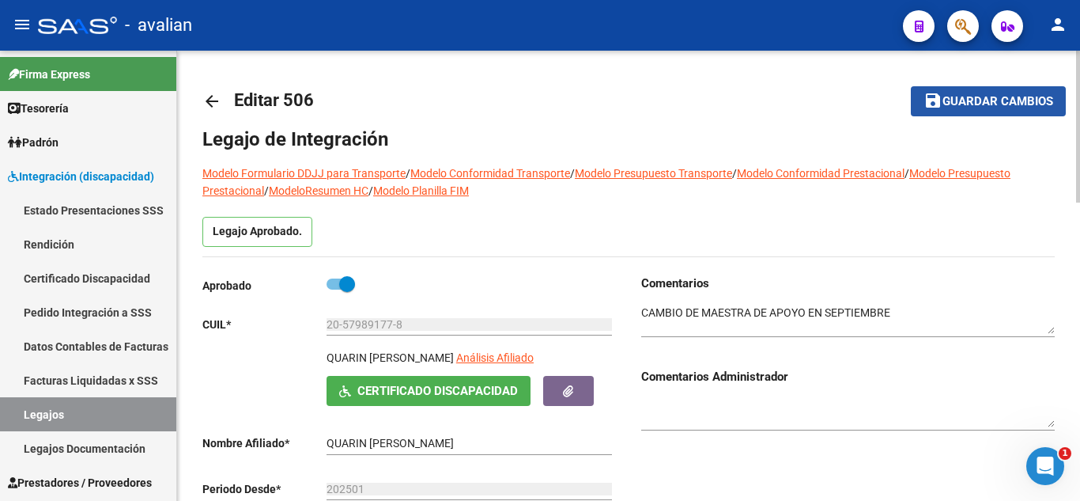
drag, startPoint x: 968, startPoint y: 109, endPoint x: 920, endPoint y: 115, distance: 48.6
click at [968, 107] on button "save Guardar cambios" at bounding box center [988, 100] width 155 height 29
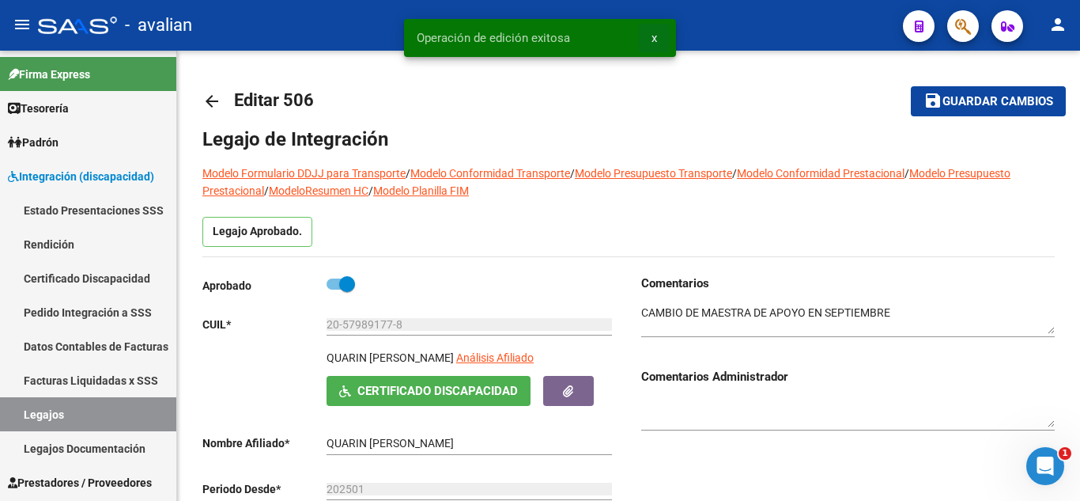
click at [645, 36] on button "x" at bounding box center [654, 38] width 31 height 28
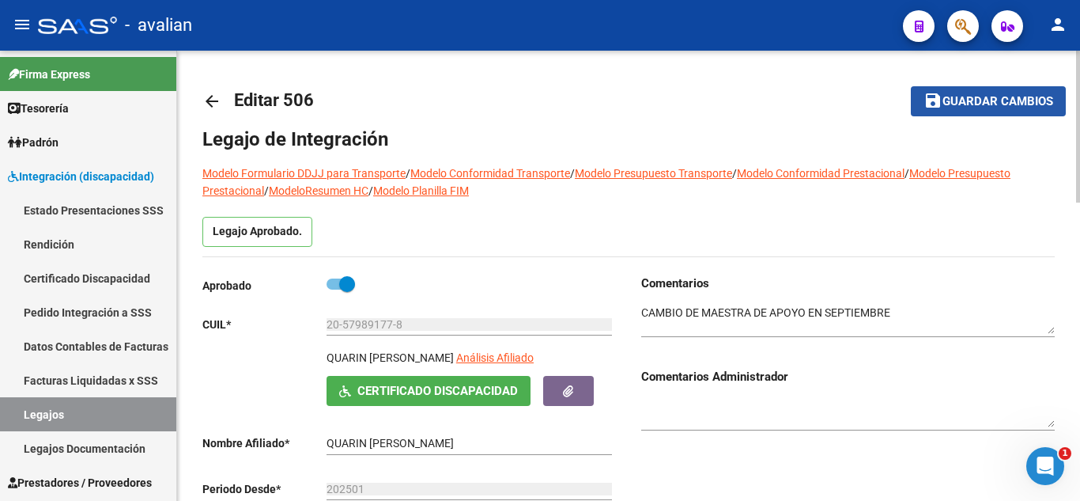
click at [925, 99] on mat-icon "save" at bounding box center [933, 100] width 19 height 19
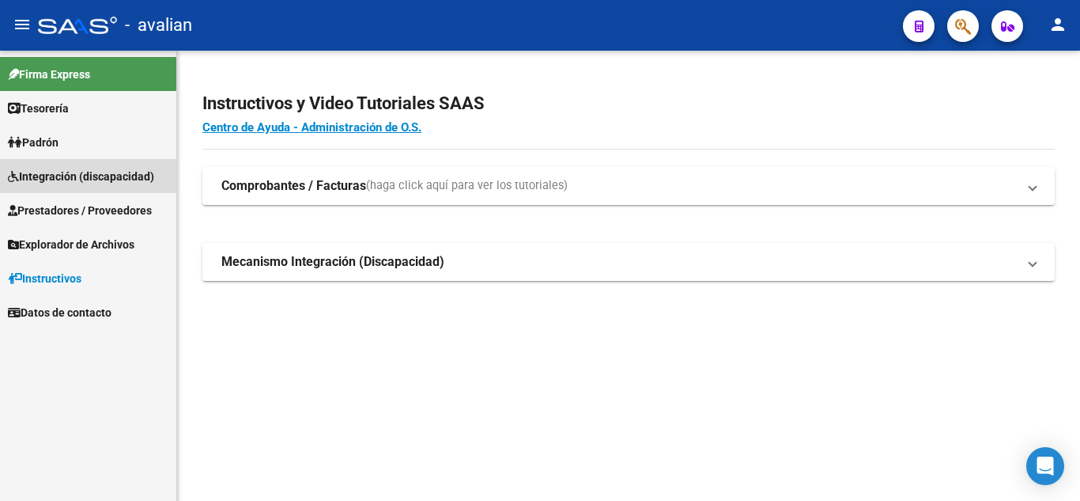
click at [77, 171] on span "Integración (discapacidad)" at bounding box center [81, 176] width 146 height 17
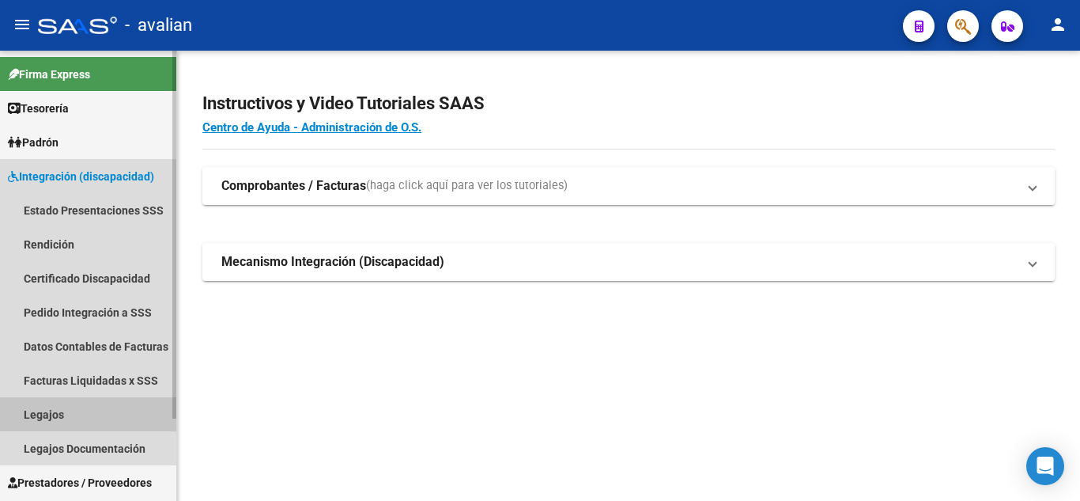
click at [62, 412] on link "Legajos" at bounding box center [88, 414] width 176 height 34
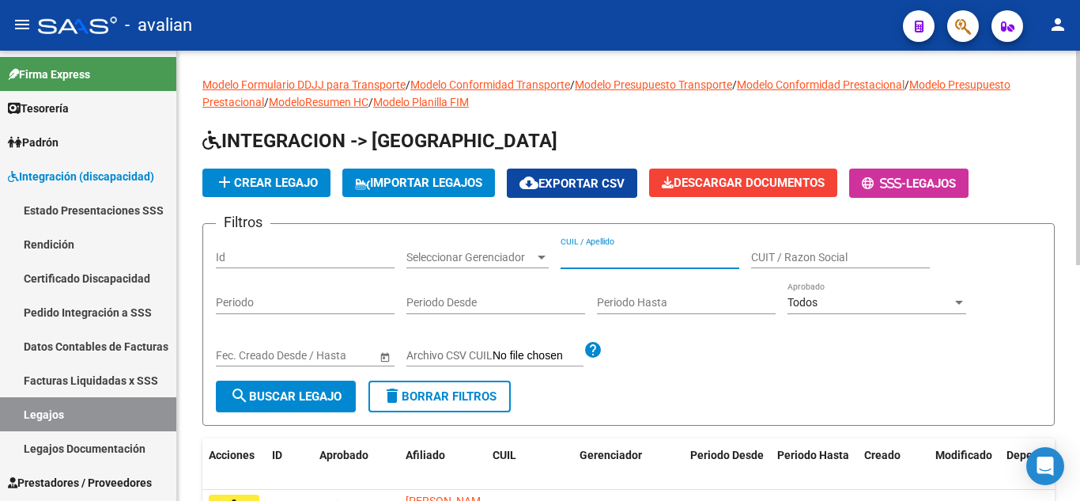
paste input "[PERSON_NAME]"
type input "[PERSON_NAME]"
click at [273, 399] on span "search Buscar Legajo" at bounding box center [285, 396] width 111 height 14
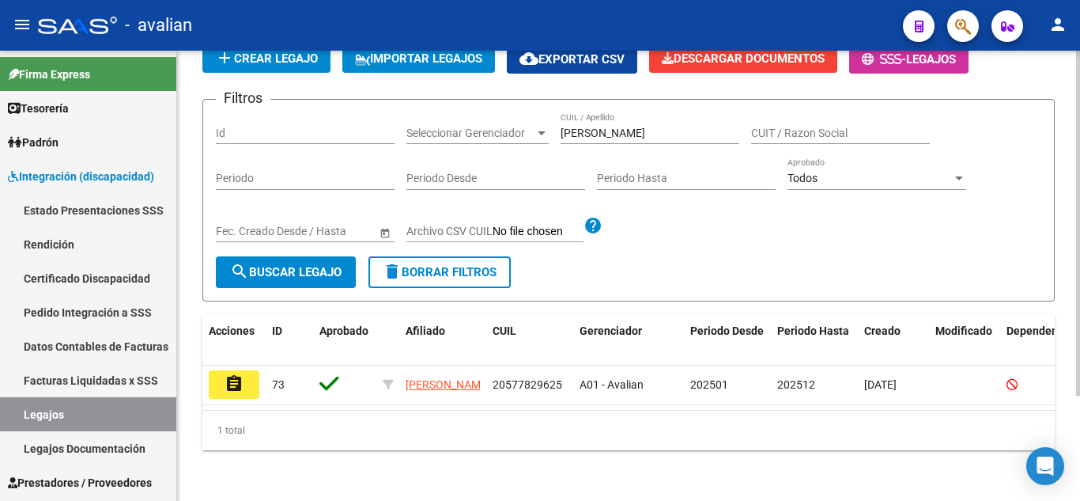
scroll to position [138, 0]
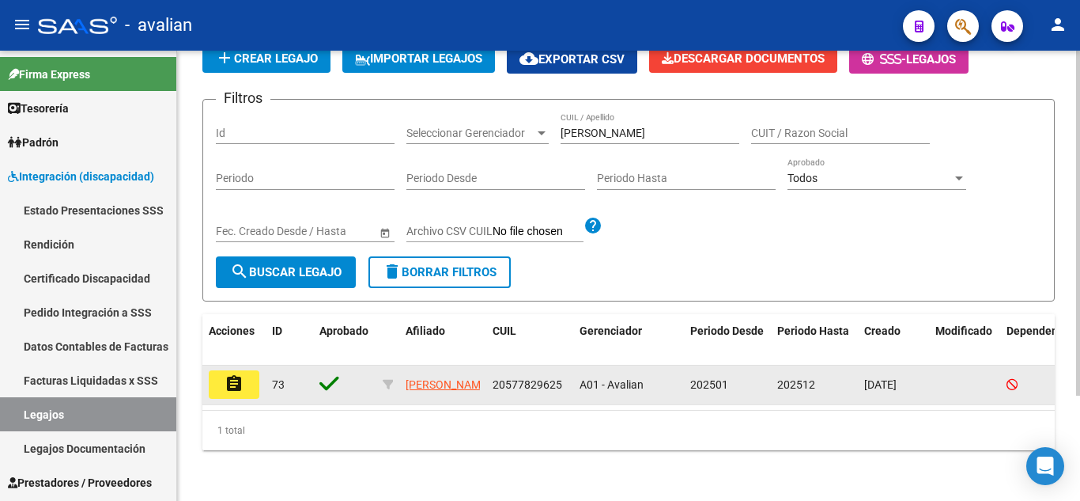
click at [229, 374] on mat-icon "assignment" at bounding box center [234, 383] width 19 height 19
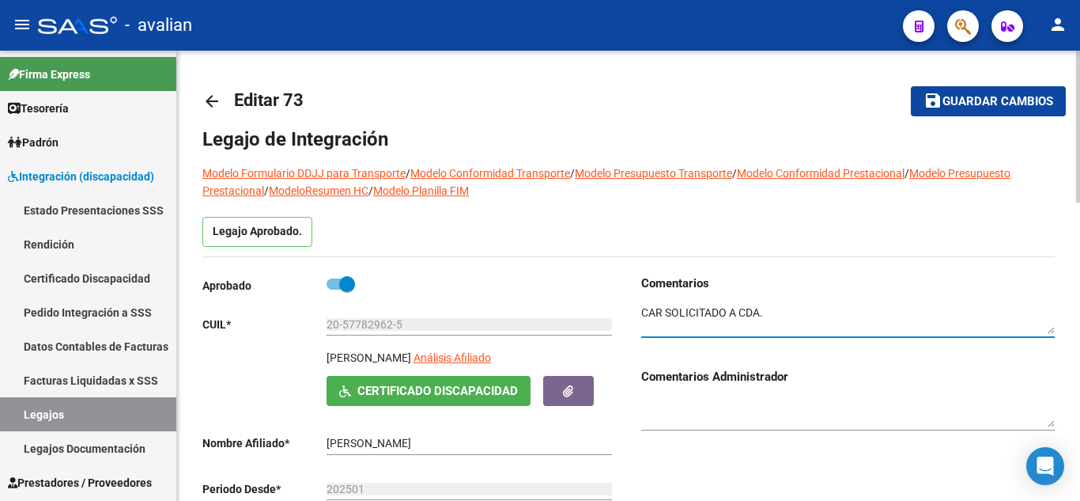
drag, startPoint x: 772, startPoint y: 313, endPoint x: 528, endPoint y: 333, distance: 244.3
click at [528, 333] on div "Aprobado CUIL * 20-57782962-5 Ingresar CUIL [PERSON_NAME] Análisis Afiliado Cer…" at bounding box center [628, 446] width 852 height 344
drag, startPoint x: 642, startPoint y: 310, endPoint x: 843, endPoint y: 303, distance: 201.0
click at [843, 304] on textarea at bounding box center [848, 319] width 414 height 30
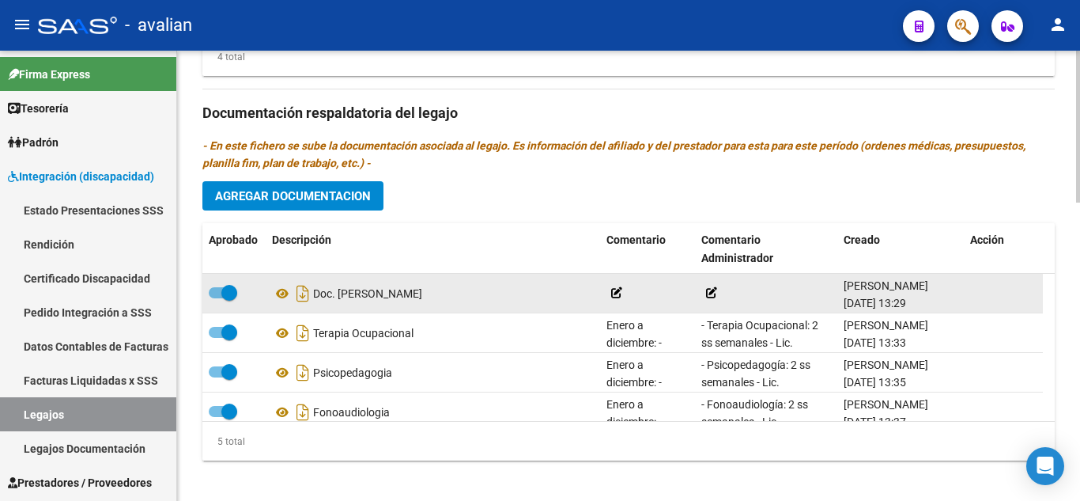
scroll to position [56, 0]
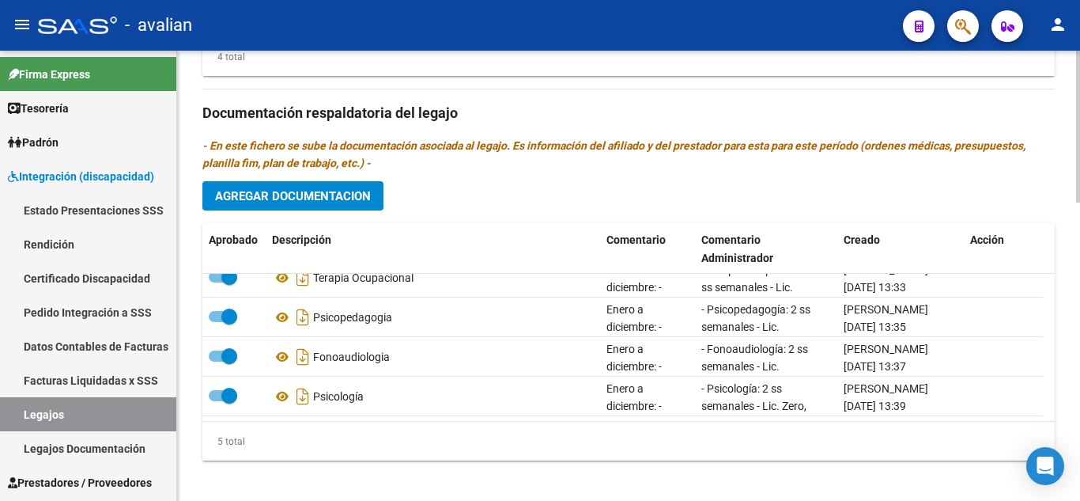
click at [295, 200] on span "Agregar Documentacion" at bounding box center [293, 196] width 156 height 14
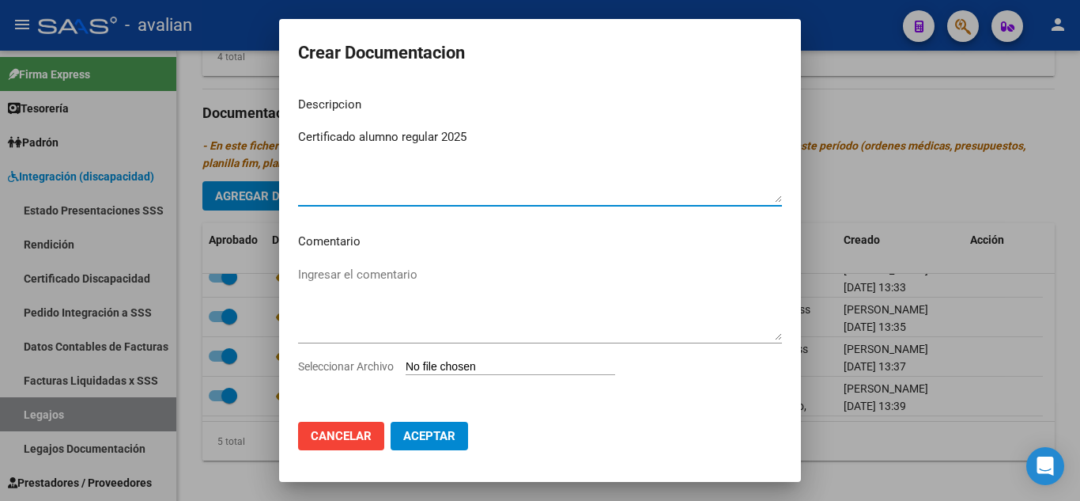
type textarea "Certificado alumno regular 2025"
click at [503, 353] on div "Ingresar el comentario" at bounding box center [540, 311] width 484 height 96
click at [499, 363] on input "Seleccionar Archivo" at bounding box center [511, 367] width 210 height 15
type input "C:\fakepath\car.png"
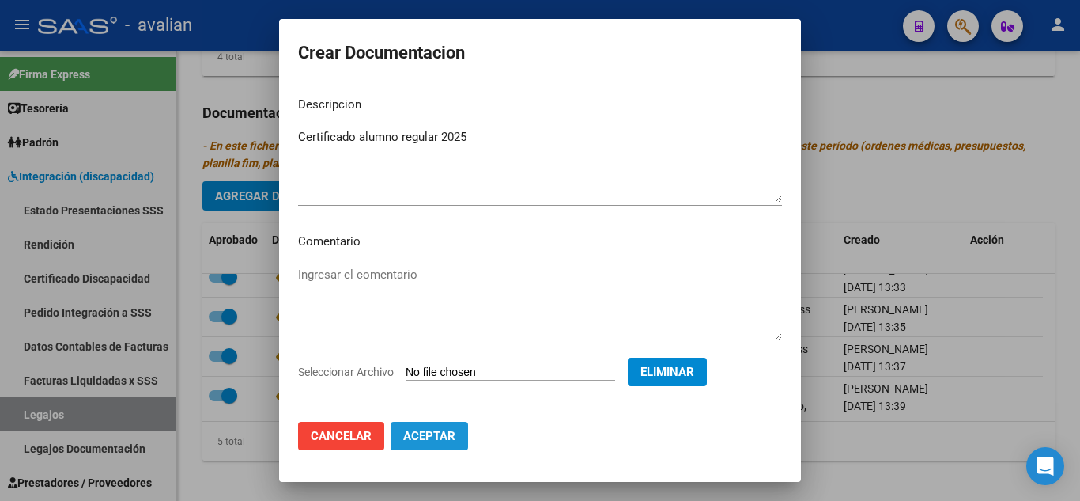
click at [446, 437] on span "Aceptar" at bounding box center [429, 436] width 52 height 14
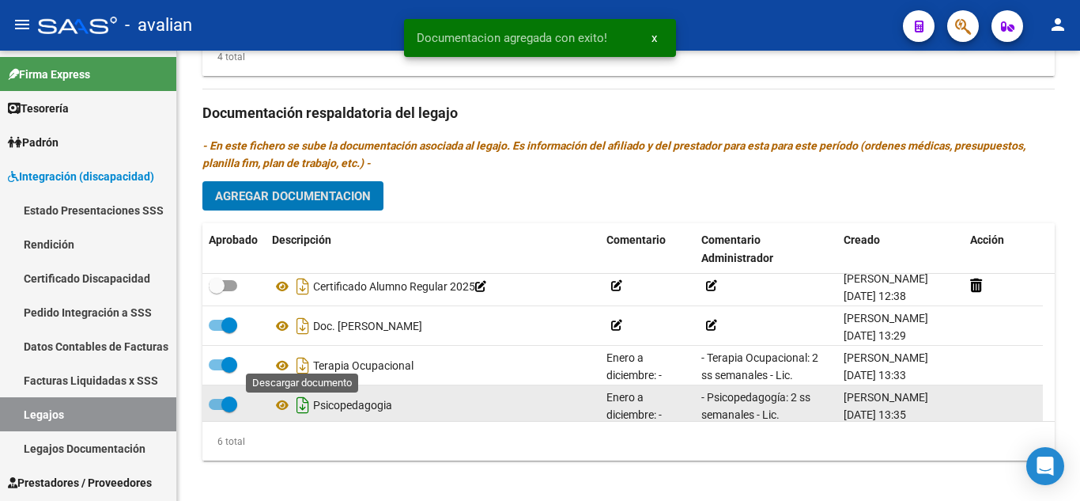
scroll to position [0, 0]
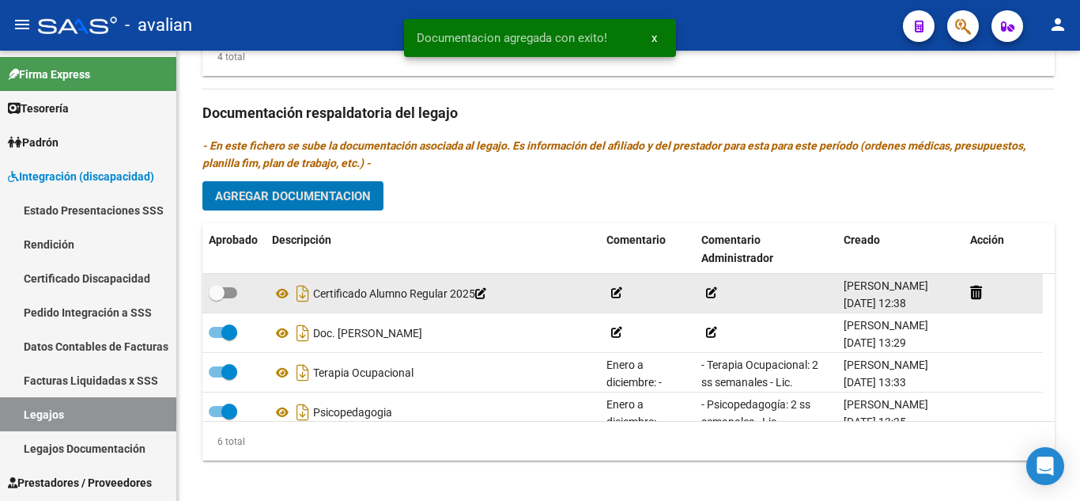
click at [234, 287] on label at bounding box center [223, 292] width 28 height 19
click at [217, 298] on input "checkbox" at bounding box center [216, 298] width 1 height 1
checkbox input "true"
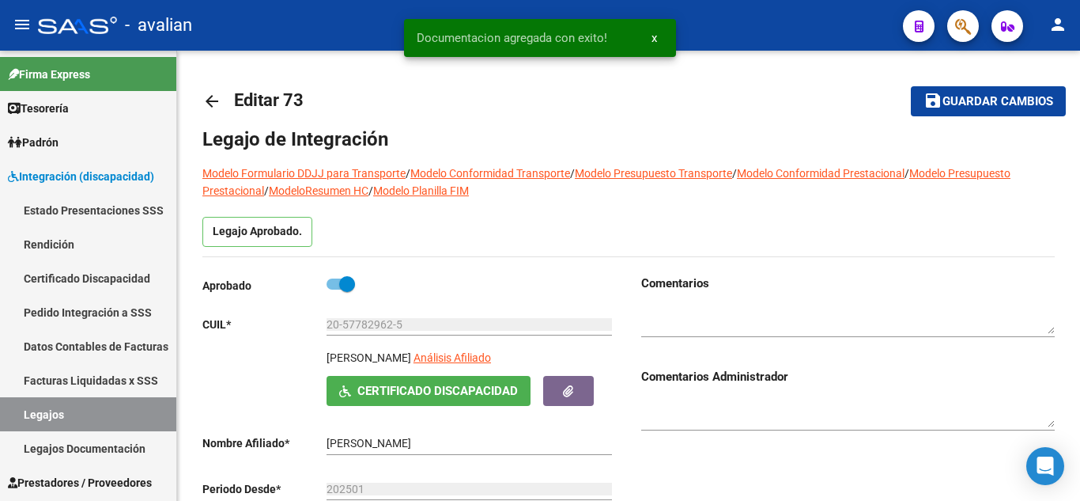
click at [1035, 101] on span "Guardar cambios" at bounding box center [998, 102] width 111 height 14
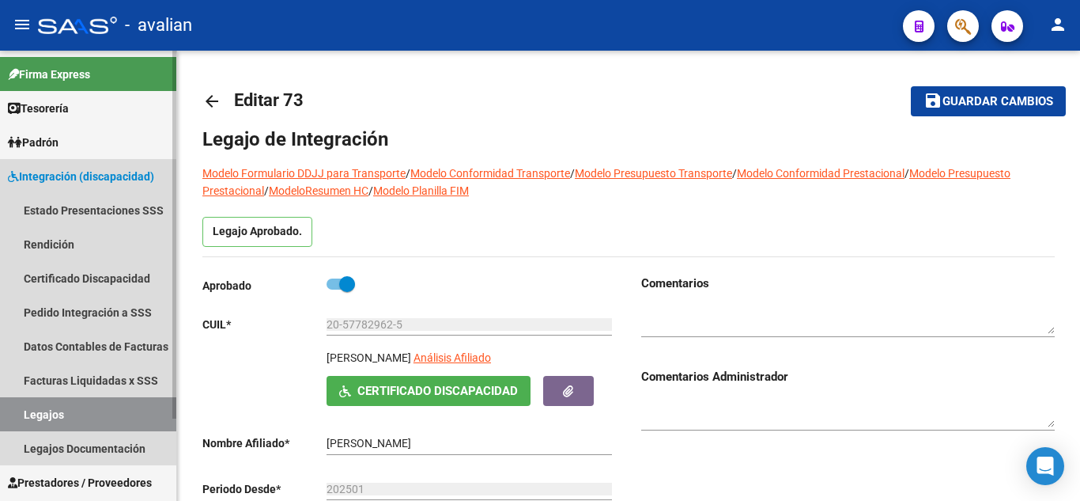
click at [25, 412] on link "Legajos" at bounding box center [88, 414] width 176 height 34
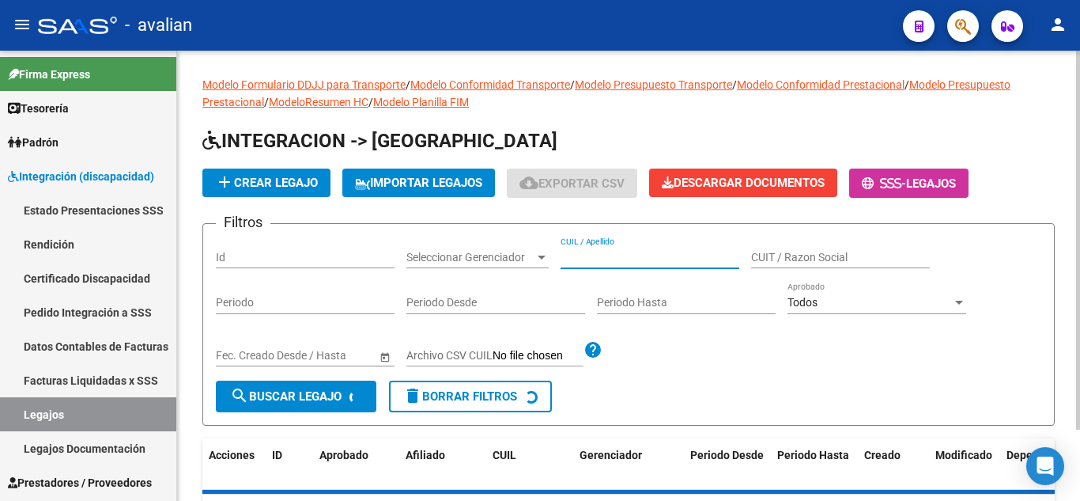
click at [587, 257] on input "CUIL / Apellido" at bounding box center [650, 257] width 179 height 13
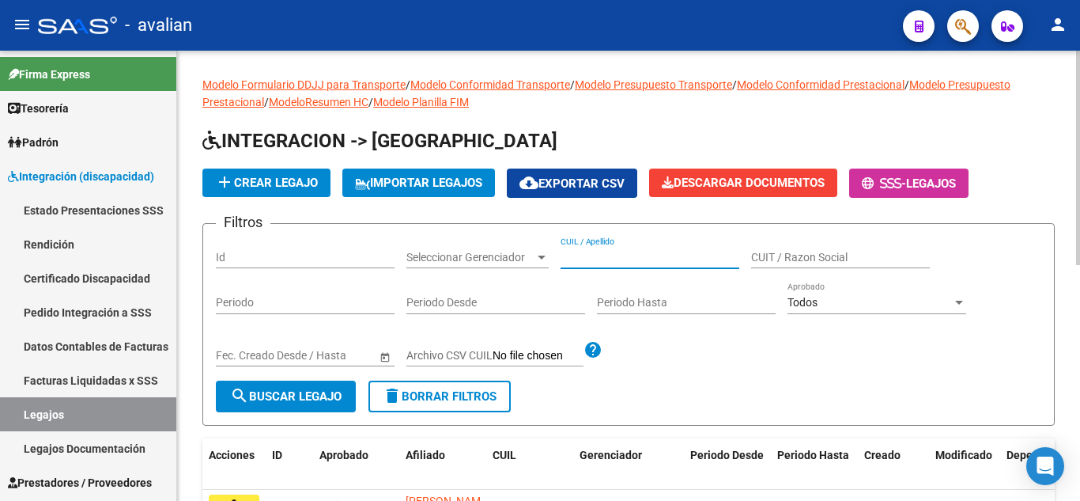
paste input "D´[PERSON_NAME]"
type input "D´[PERSON_NAME]"
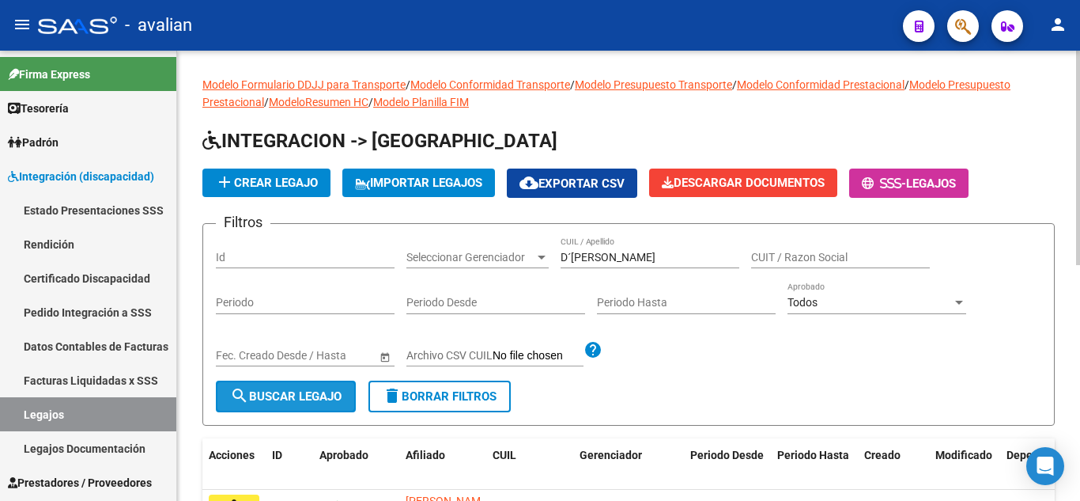
click at [317, 402] on span "search Buscar Legajo" at bounding box center [285, 396] width 111 height 14
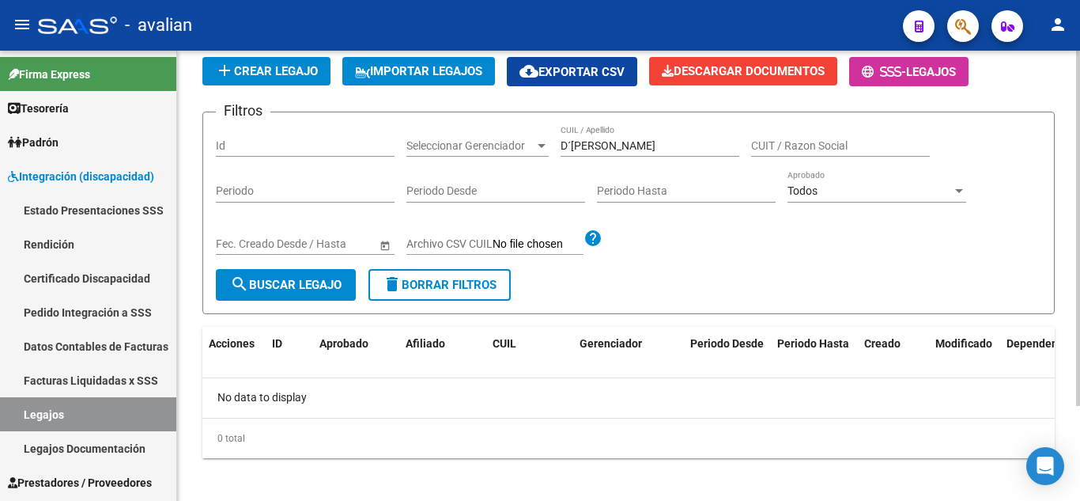
scroll to position [120, 0]
